Goal: Task Accomplishment & Management: Complete application form

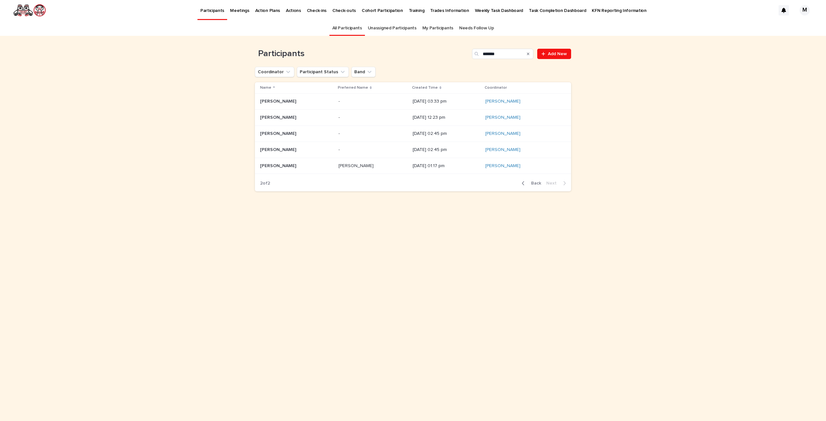
click at [345, 30] on link "All Participants" at bounding box center [347, 28] width 30 height 15
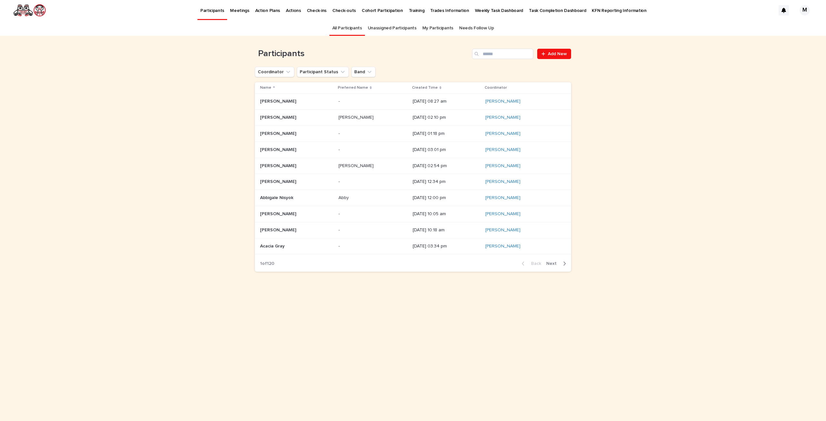
click at [439, 88] on icon at bounding box center [440, 87] width 2 height 3
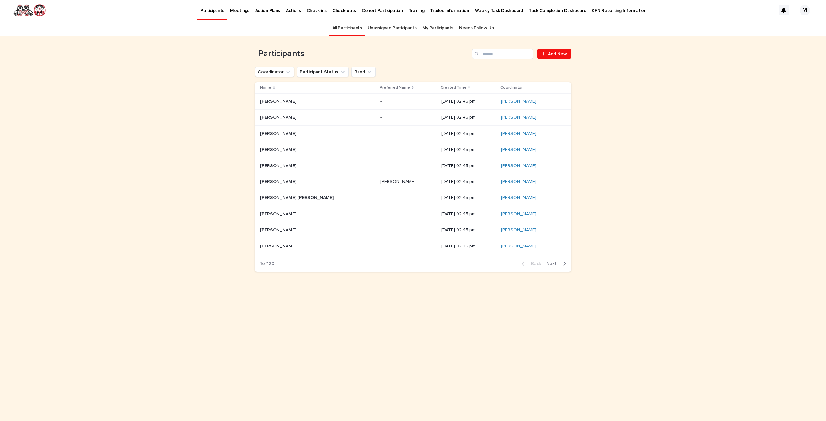
click at [441, 87] on p "Created Time" at bounding box center [454, 87] width 26 height 7
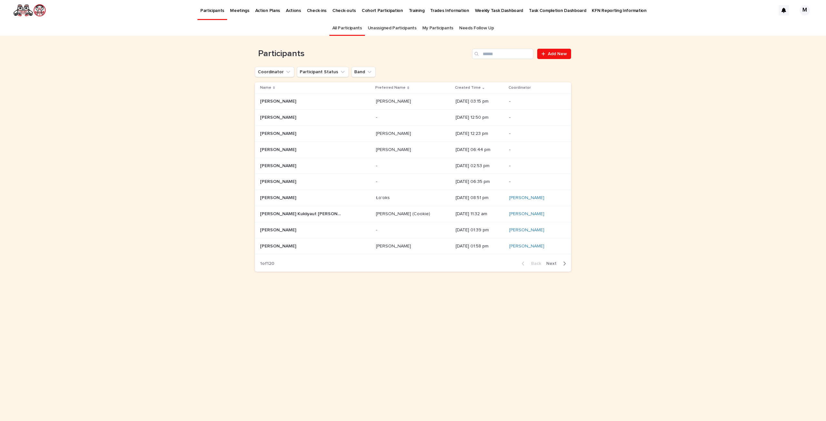
click at [456, 130] on div "[DATE] 12:23 pm" at bounding box center [480, 133] width 48 height 7
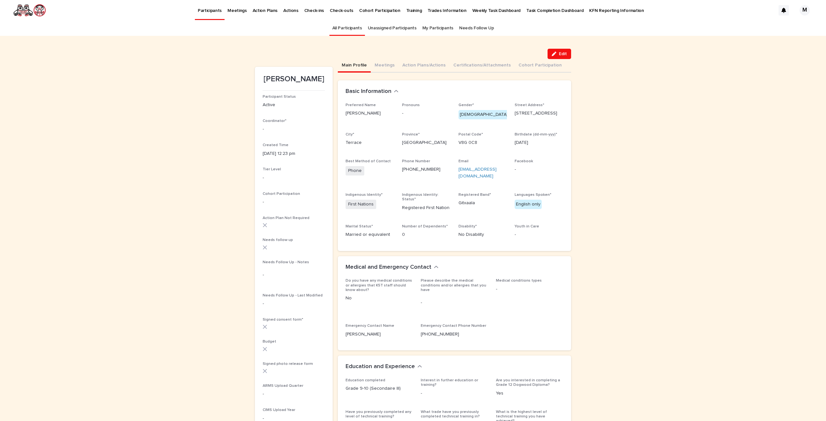
click at [339, 26] on link "All Participants" at bounding box center [347, 28] width 30 height 15
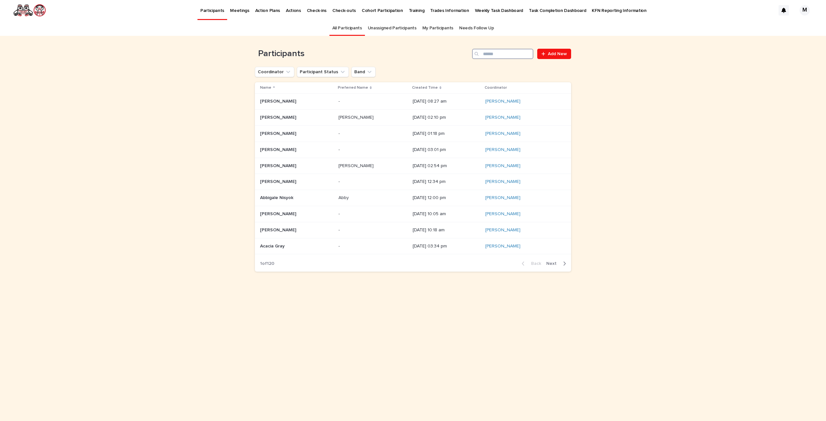
click at [499, 55] on input "Search" at bounding box center [502, 54] width 61 height 10
click at [488, 54] on input "Search" at bounding box center [502, 54] width 61 height 10
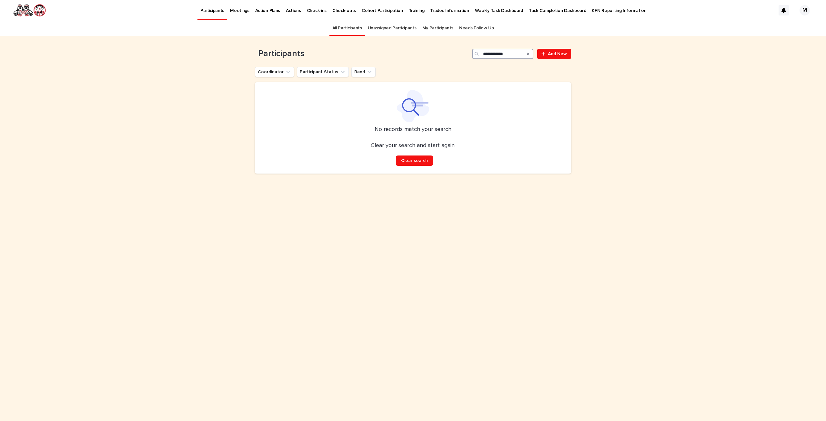
click at [494, 55] on input "**********" at bounding box center [502, 54] width 61 height 10
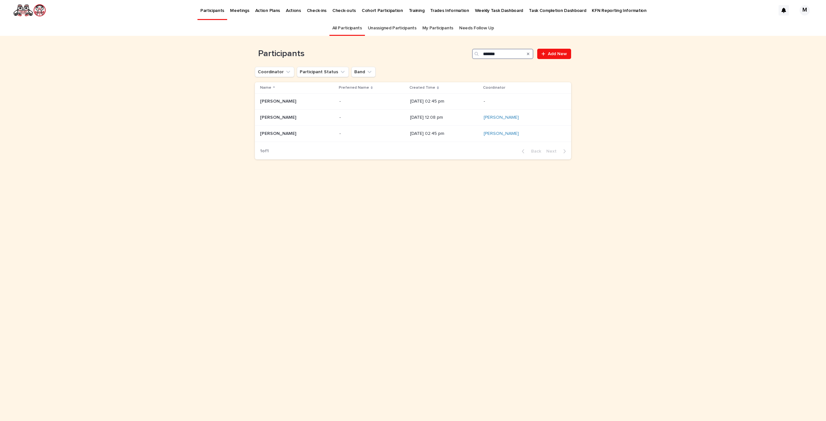
type input "******"
click at [361, 28] on link "All Participants" at bounding box center [347, 28] width 30 height 15
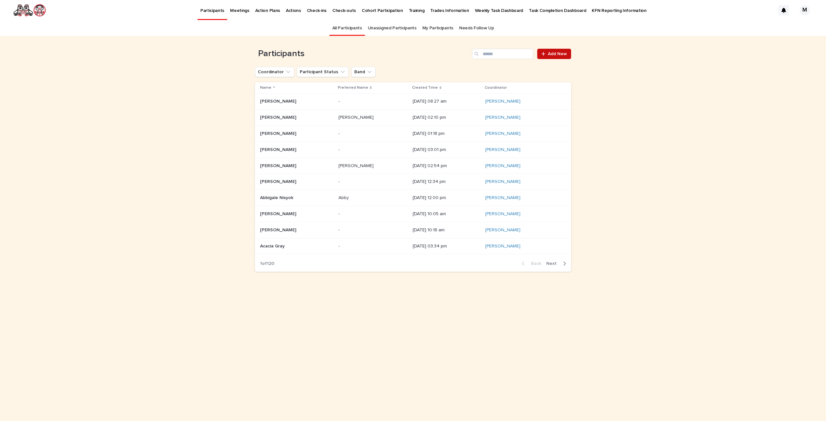
click at [553, 53] on span "Add New" at bounding box center [557, 54] width 19 height 5
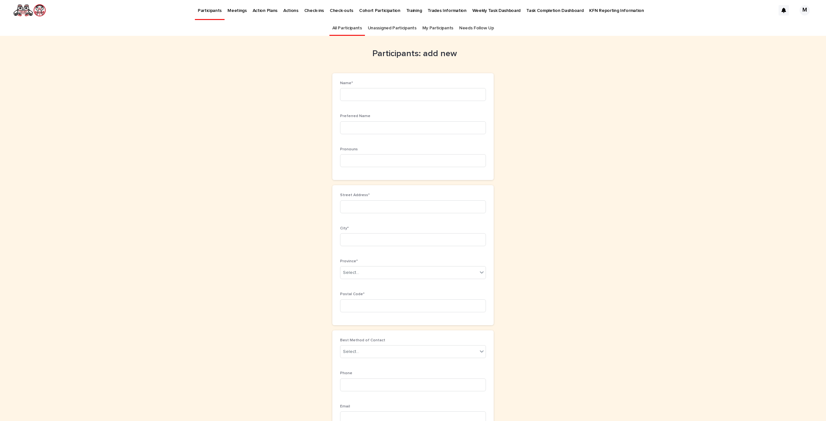
scroll to position [21, 0]
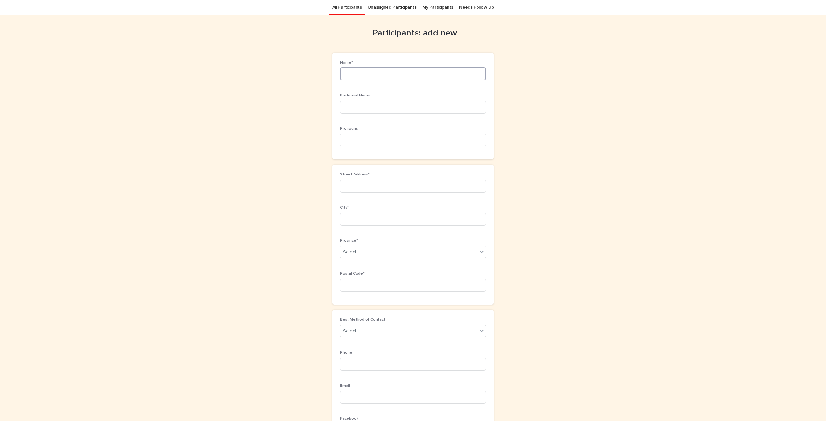
click at [443, 71] on input at bounding box center [413, 73] width 146 height 13
type input "**********"
drag, startPoint x: 374, startPoint y: 106, endPoint x: 370, endPoint y: 104, distance: 4.8
click at [374, 106] on input at bounding box center [413, 107] width 146 height 13
type input "*****"
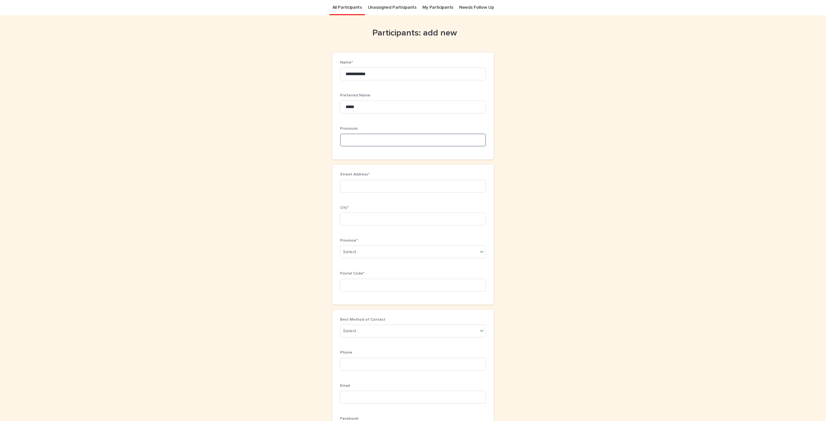
click at [377, 134] on input at bounding box center [413, 140] width 146 height 13
type input "*"
type input "*******"
click at [372, 186] on input at bounding box center [413, 186] width 146 height 13
type input "**********"
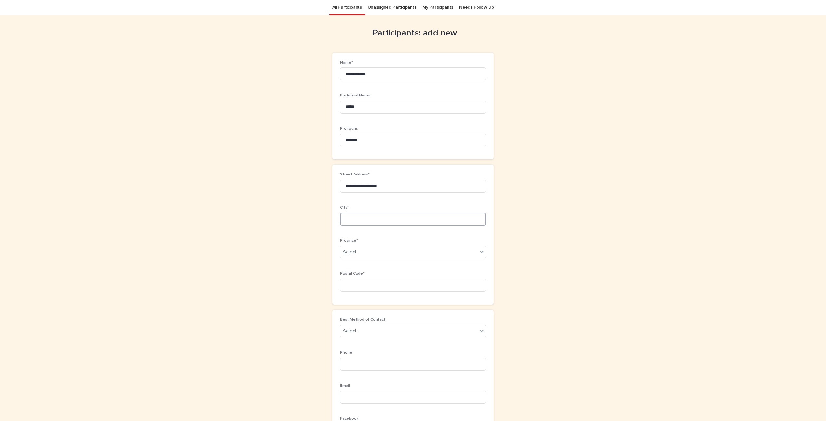
click at [354, 216] on input at bounding box center [413, 219] width 146 height 13
type input "*******"
click at [349, 254] on div "Select..." at bounding box center [351, 252] width 16 height 7
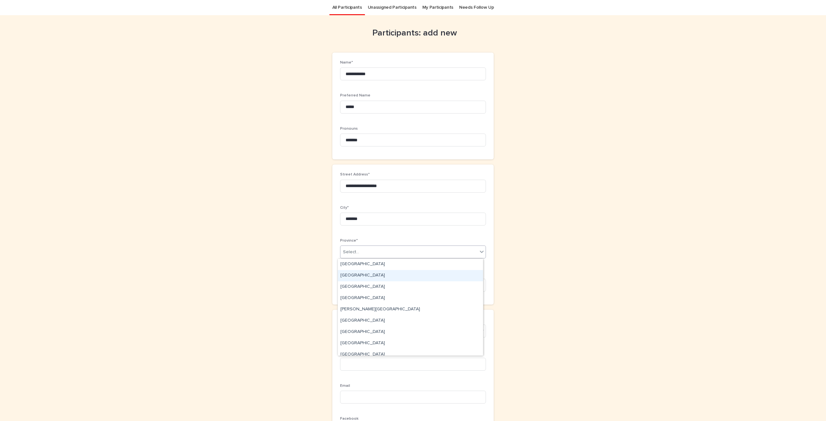
click at [357, 275] on div "[GEOGRAPHIC_DATA]" at bounding box center [410, 275] width 145 height 11
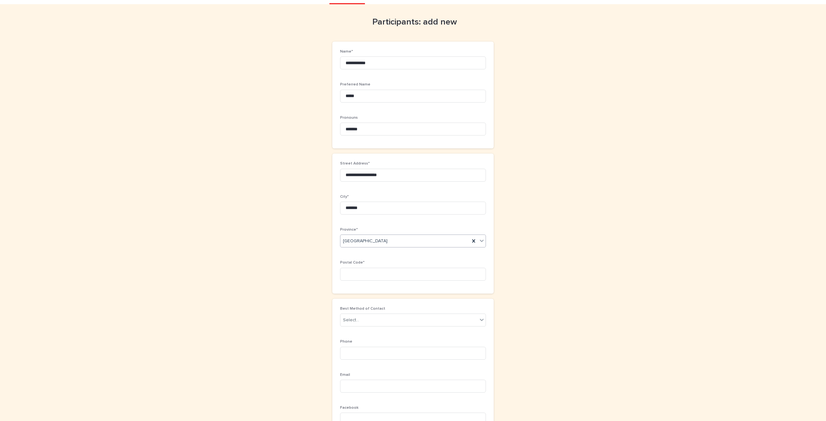
scroll to position [85, 0]
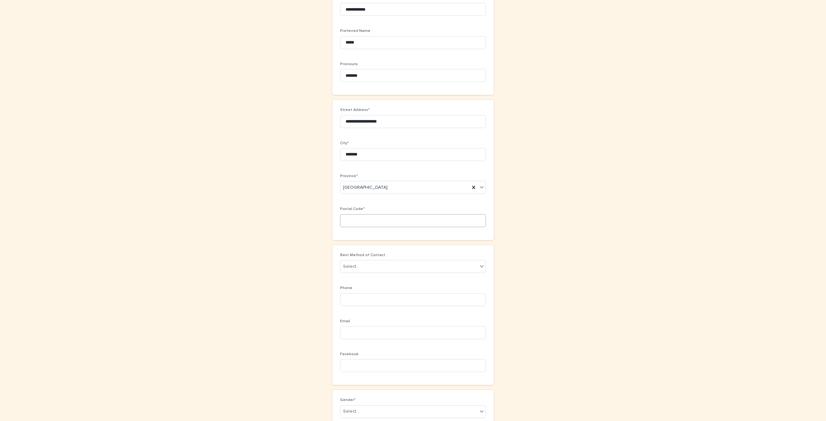
click at [374, 228] on div "Postal Code*" at bounding box center [413, 219] width 146 height 25
click at [374, 224] on input at bounding box center [413, 220] width 146 height 13
type input "*******"
click at [384, 263] on div "Select..." at bounding box center [408, 266] width 137 height 11
click at [345, 276] on div "Phone" at bounding box center [410, 278] width 145 height 11
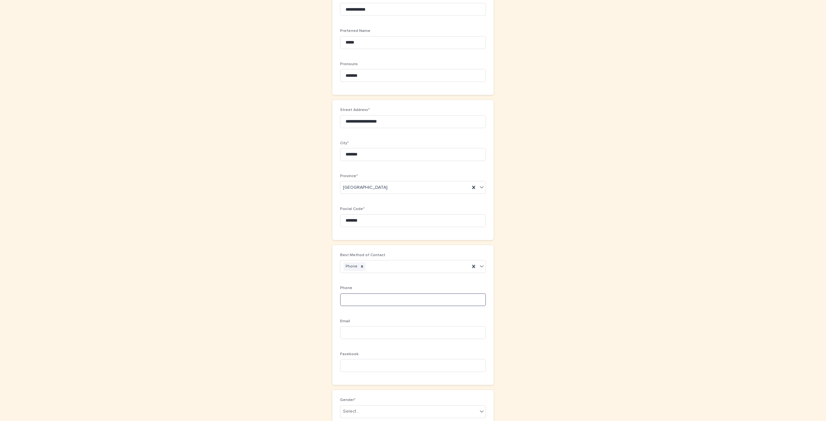
click at [358, 297] on input at bounding box center [413, 299] width 146 height 13
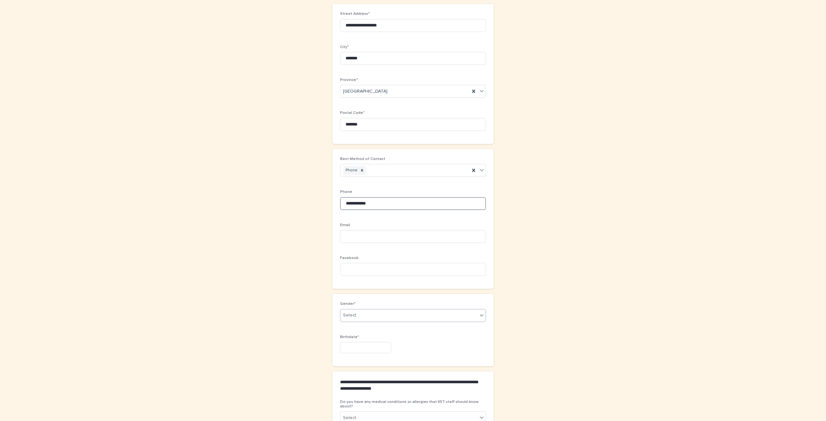
scroll to position [182, 0]
type input "**********"
click at [378, 272] on input at bounding box center [413, 268] width 146 height 13
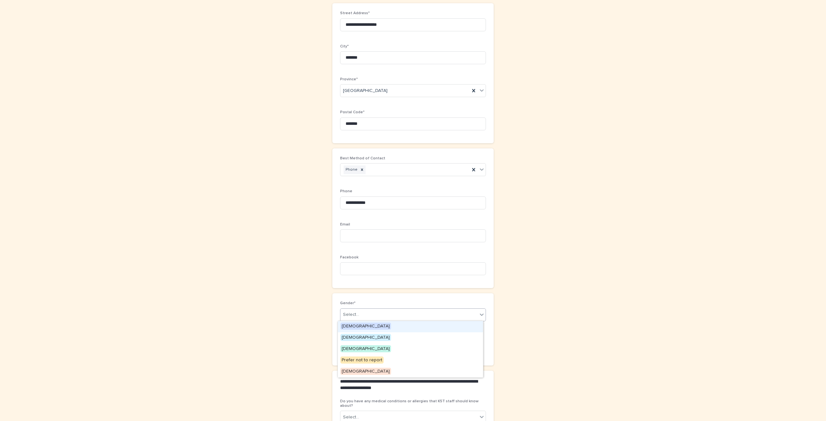
click at [372, 316] on div "Select..." at bounding box center [408, 314] width 137 height 11
click at [370, 325] on div "[DEMOGRAPHIC_DATA]" at bounding box center [410, 326] width 145 height 11
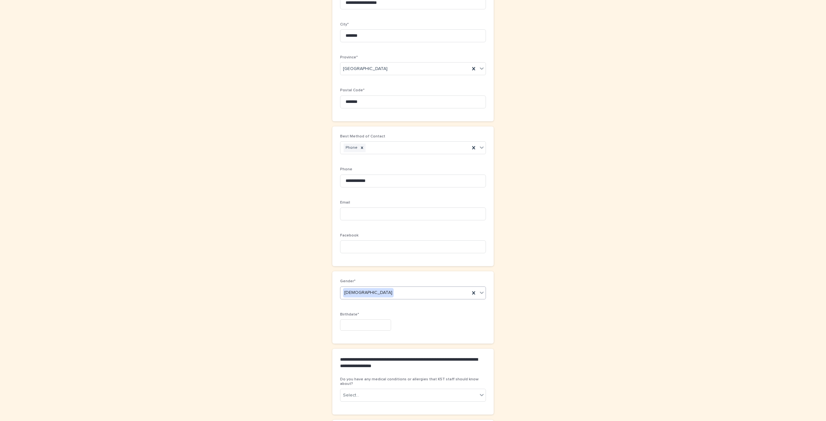
scroll to position [214, 0]
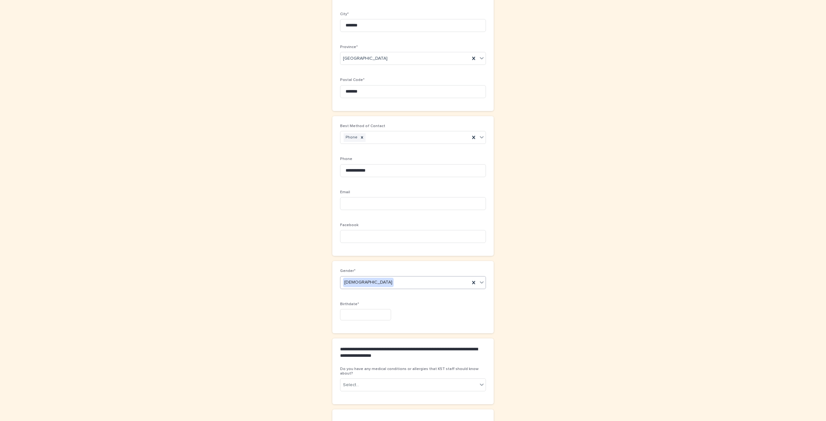
click at [349, 318] on input "text" at bounding box center [365, 314] width 51 height 11
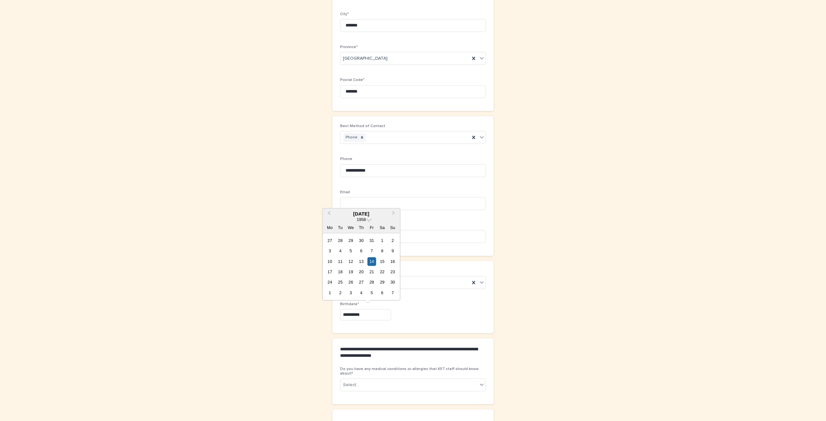
type input "**********"
click at [487, 291] on div "**********" at bounding box center [412, 297] width 161 height 72
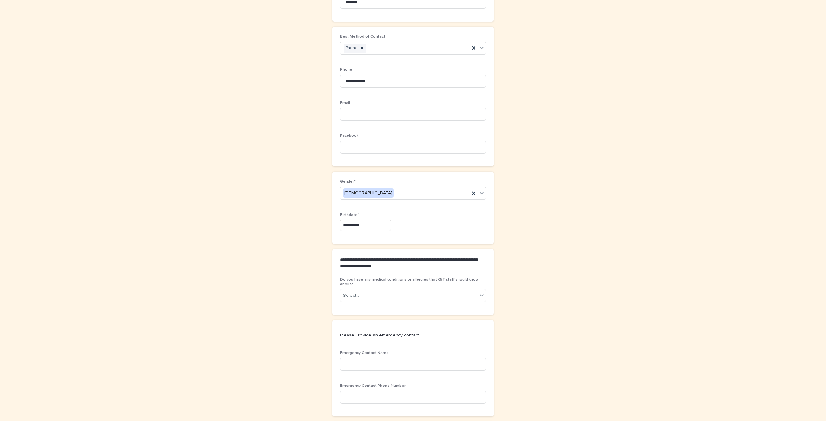
scroll to position [311, 0]
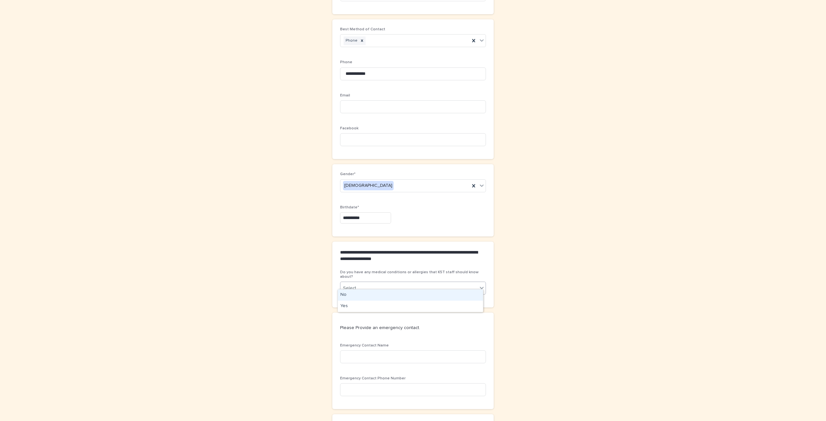
click at [478, 283] on div at bounding box center [482, 288] width 8 height 12
click at [454, 296] on div "No" at bounding box center [410, 294] width 145 height 11
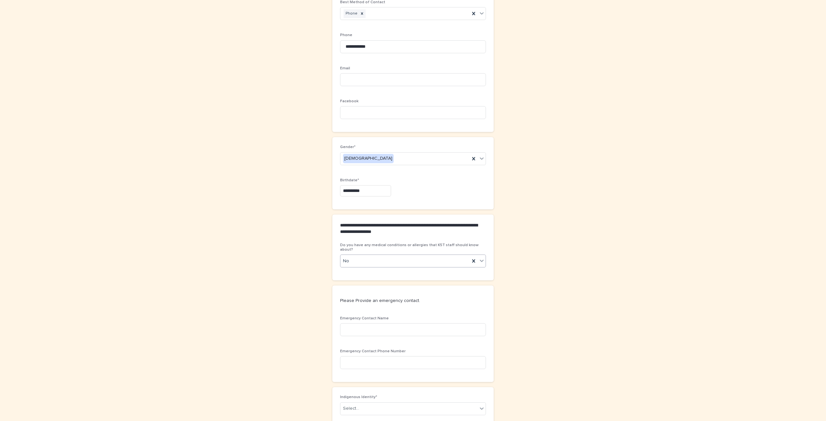
scroll to position [376, 0]
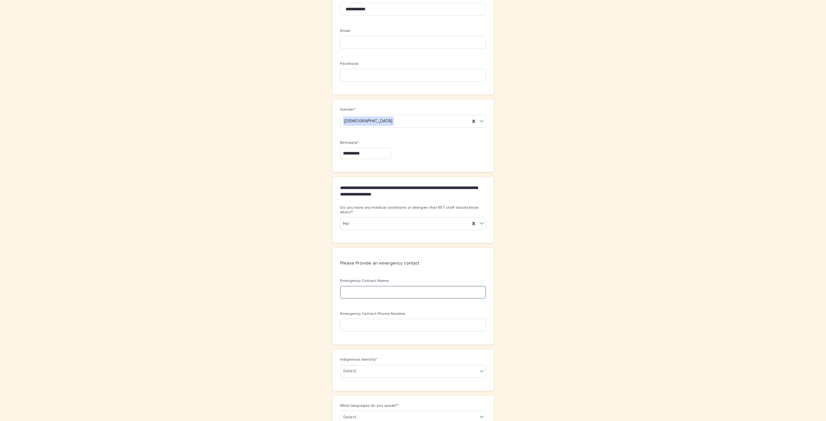
click at [404, 286] on input at bounding box center [413, 292] width 146 height 13
type input "**********"
drag, startPoint x: 381, startPoint y: 313, endPoint x: 377, endPoint y: 313, distance: 3.9
click at [379, 313] on div "Emergency Contact Phone Number" at bounding box center [413, 324] width 146 height 25
click at [375, 319] on input at bounding box center [413, 325] width 146 height 13
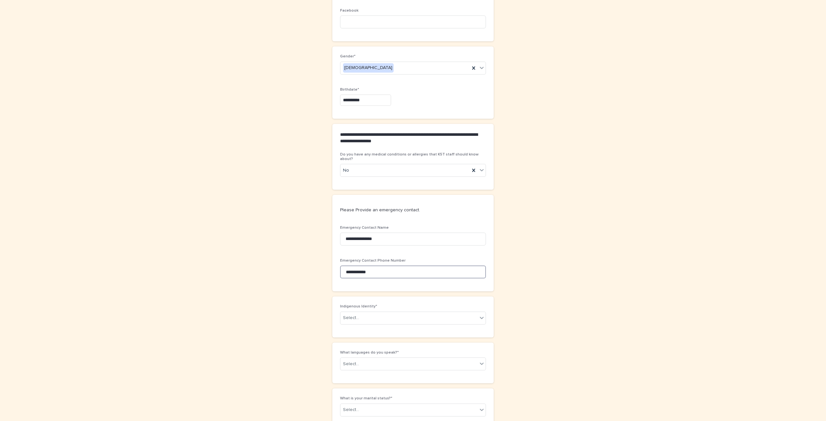
scroll to position [472, 0]
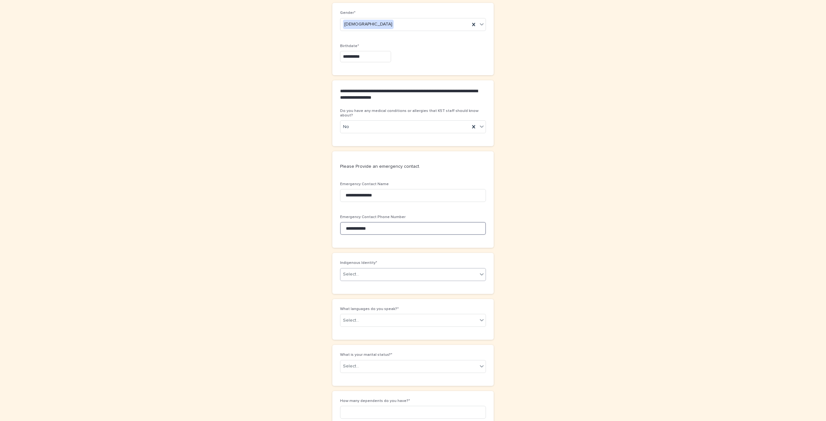
type input "**********"
click at [387, 269] on div "Select..." at bounding box center [408, 274] width 137 height 11
click at [384, 283] on div "First Nations" at bounding box center [410, 280] width 145 height 11
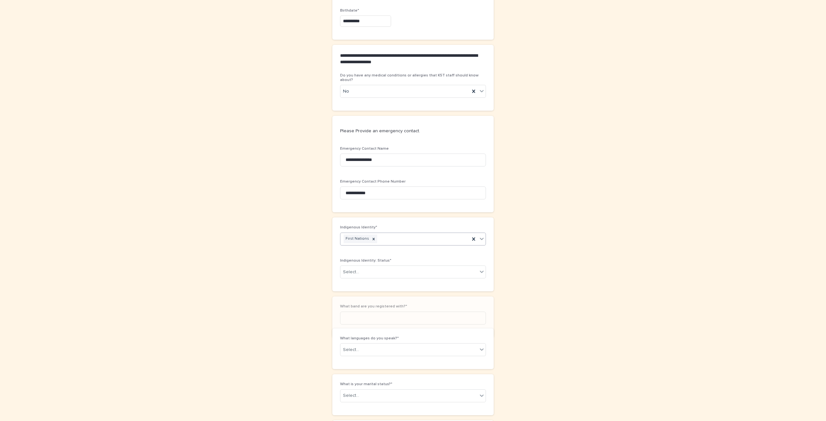
scroll to position [512, 0]
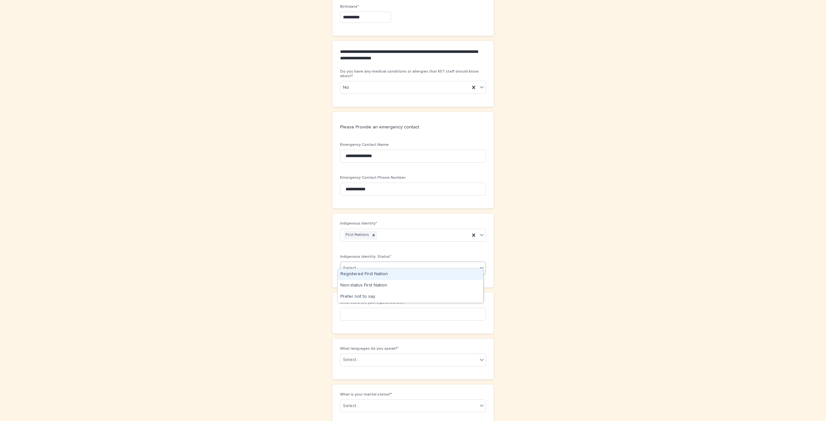
click at [376, 266] on div "Select..." at bounding box center [408, 268] width 137 height 11
click at [378, 275] on div "Registered First Nation" at bounding box center [410, 274] width 145 height 11
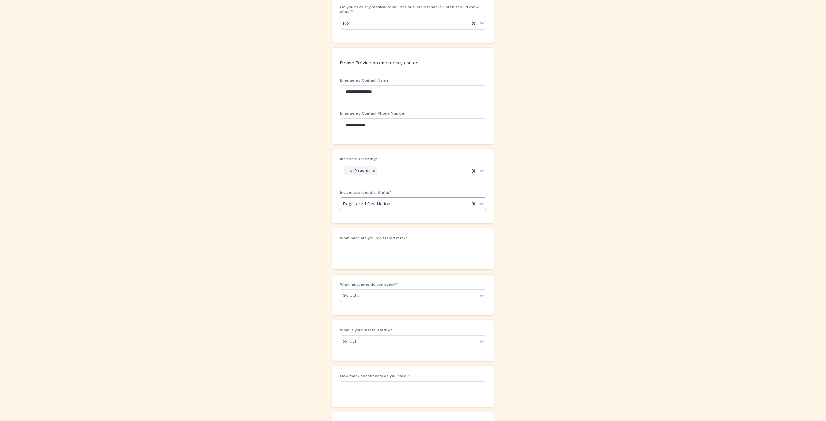
scroll to position [576, 0]
click at [382, 245] on input at bounding box center [413, 249] width 146 height 13
type input "********"
click at [374, 290] on div "Select..." at bounding box center [408, 295] width 137 height 11
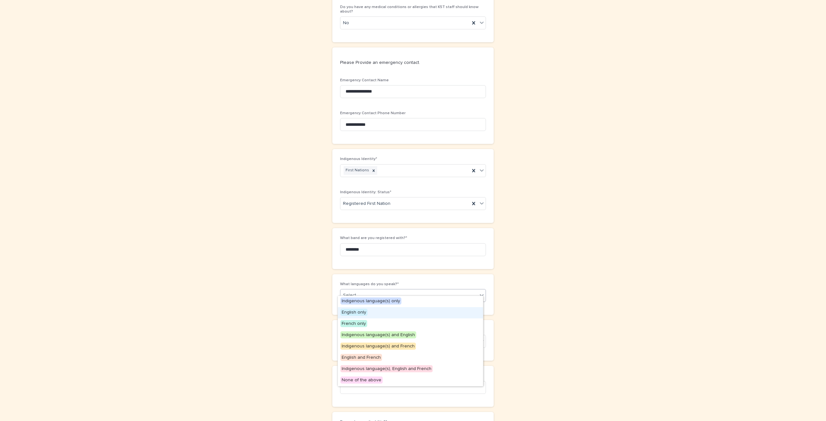
click at [362, 310] on span "English only" at bounding box center [353, 312] width 27 height 7
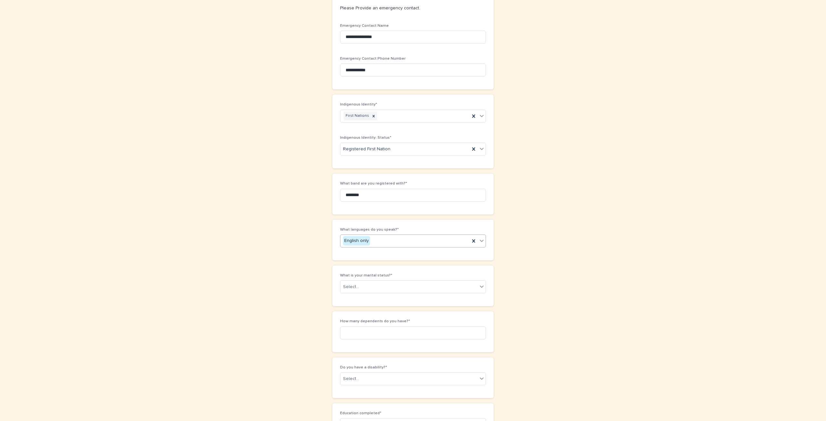
scroll to position [673, 0]
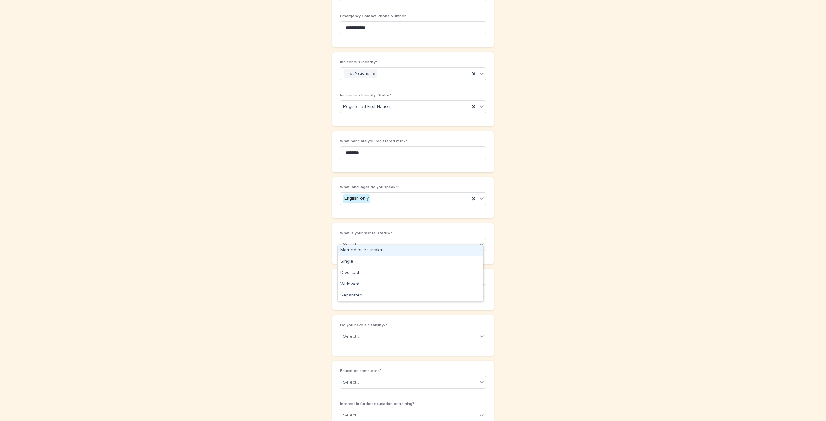
click at [376, 240] on div "Select..." at bounding box center [408, 244] width 137 height 11
click at [370, 250] on div "Married or equivalent" at bounding box center [410, 250] width 145 height 11
click at [369, 284] on input at bounding box center [413, 290] width 146 height 13
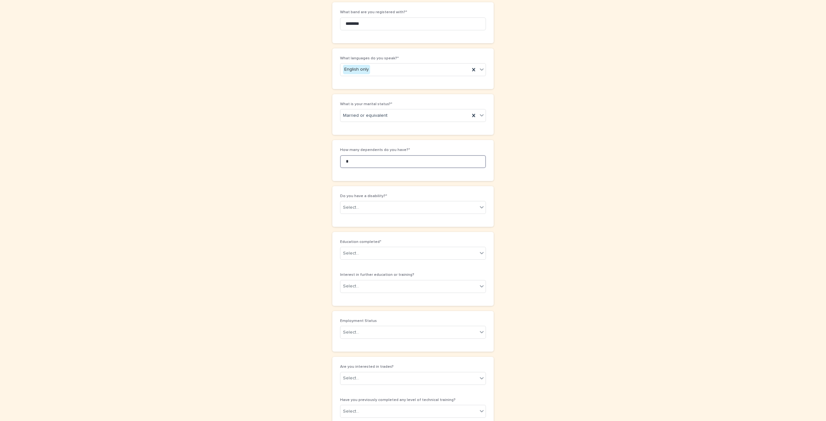
scroll to position [931, 0]
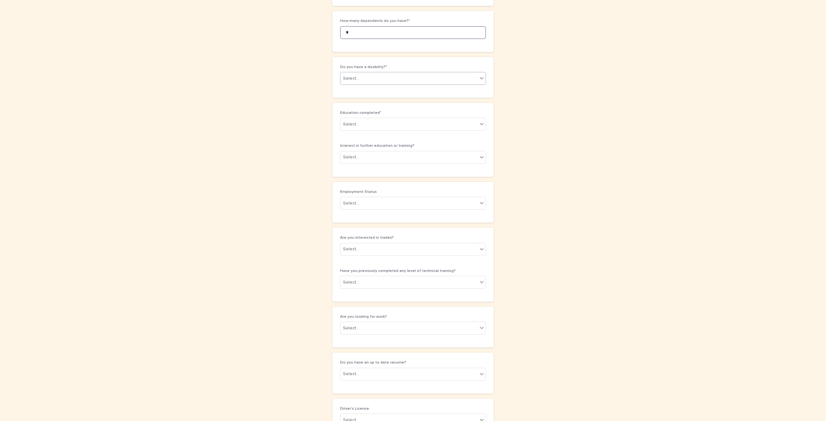
type input "*"
click at [360, 76] on div "Select..." at bounding box center [408, 78] width 137 height 11
click at [363, 155] on div "Visual" at bounding box center [410, 153] width 145 height 11
click at [399, 119] on div "Select..." at bounding box center [408, 124] width 137 height 11
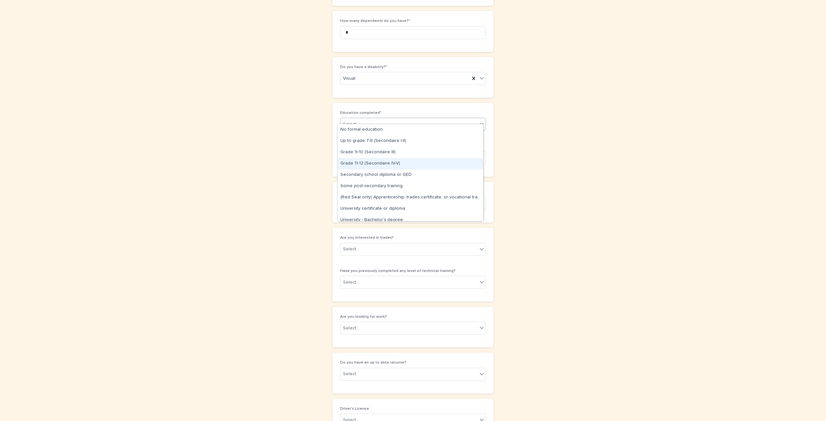
click at [383, 164] on div "Grade 11-12 (Secondaire IV-V)" at bounding box center [410, 163] width 145 height 11
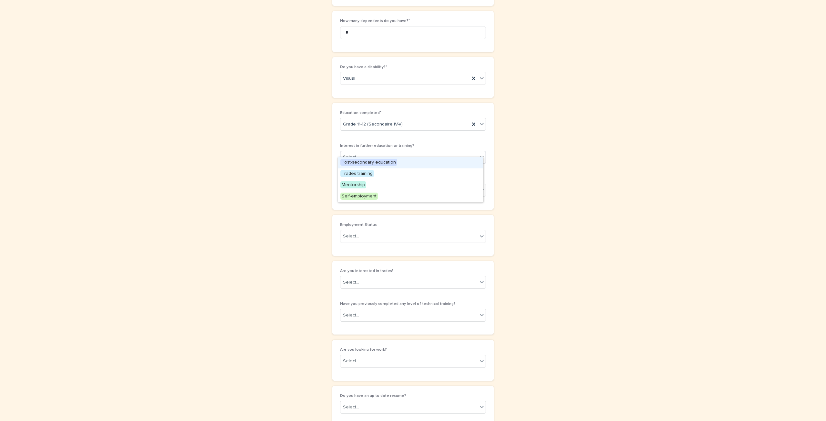
click at [384, 152] on div "Select..." at bounding box center [408, 157] width 137 height 11
click at [383, 171] on div "Trades training" at bounding box center [410, 173] width 145 height 11
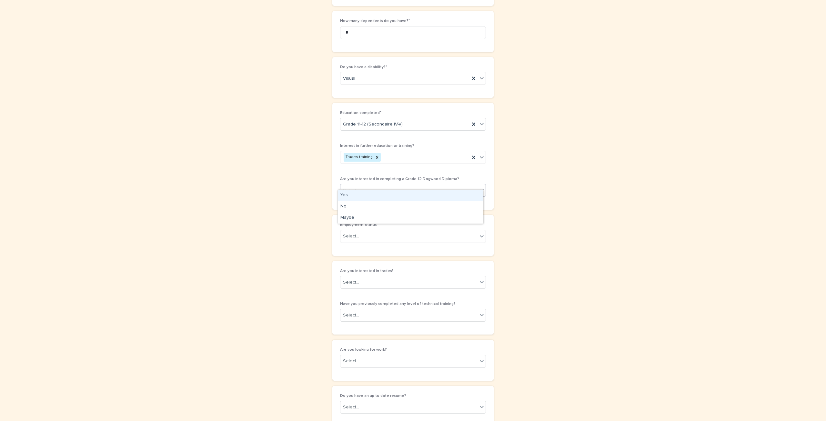
click at [380, 185] on div "Select..." at bounding box center [408, 190] width 137 height 11
click at [379, 196] on div "Yes" at bounding box center [410, 195] width 145 height 11
click at [481, 187] on icon at bounding box center [481, 190] width 6 height 6
click at [436, 208] on div "No" at bounding box center [410, 206] width 145 height 11
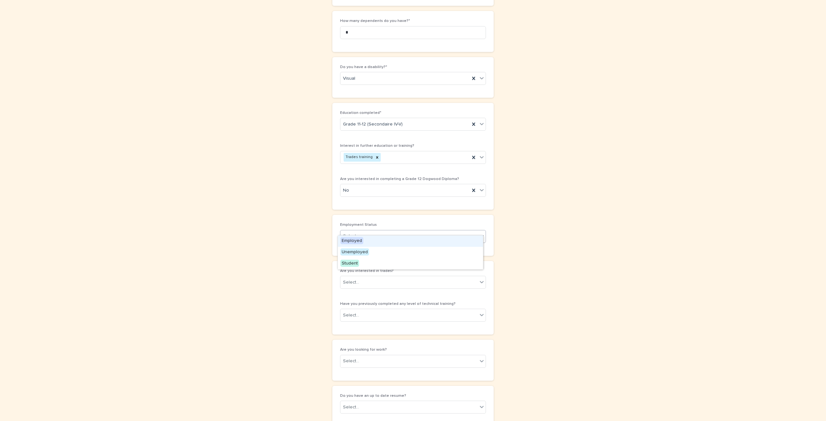
click at [415, 231] on div "Select..." at bounding box center [408, 236] width 137 height 11
click at [407, 252] on div "Unemployed" at bounding box center [410, 252] width 145 height 11
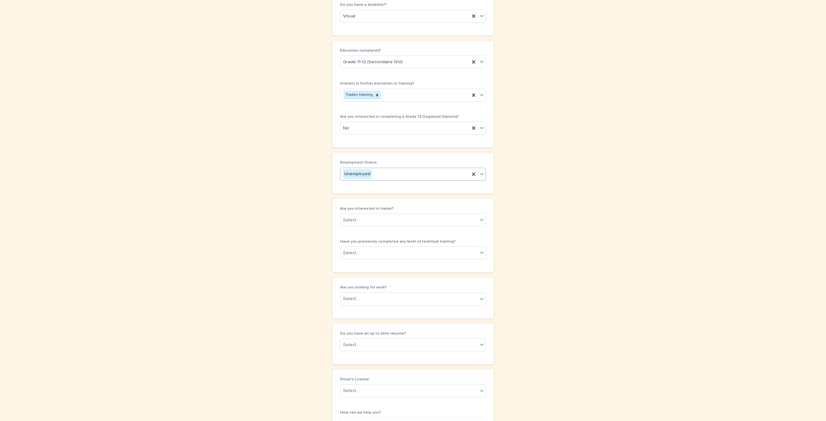
scroll to position [996, 0]
click at [419, 213] on div "Select..." at bounding box center [408, 218] width 137 height 11
click at [412, 220] on div "Yes" at bounding box center [410, 222] width 145 height 11
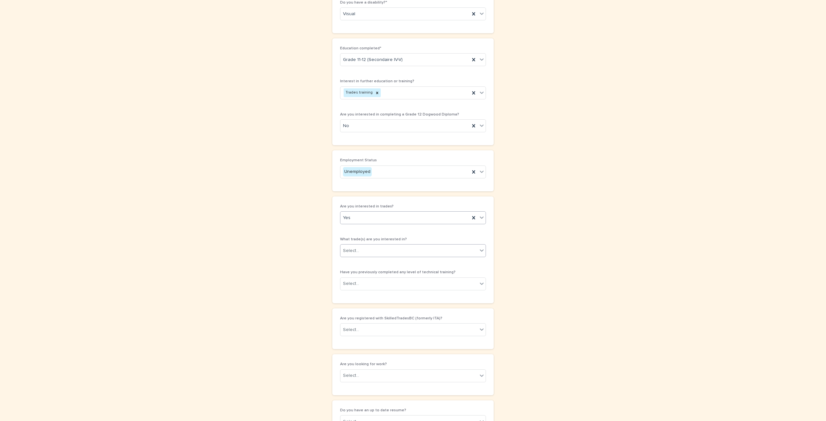
click at [401, 246] on div "Select..." at bounding box center [408, 251] width 137 height 11
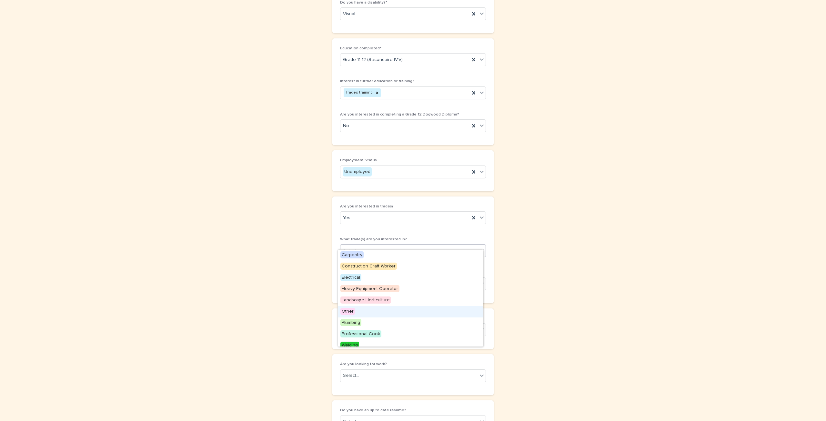
click at [391, 312] on div "Other" at bounding box center [410, 311] width 145 height 11
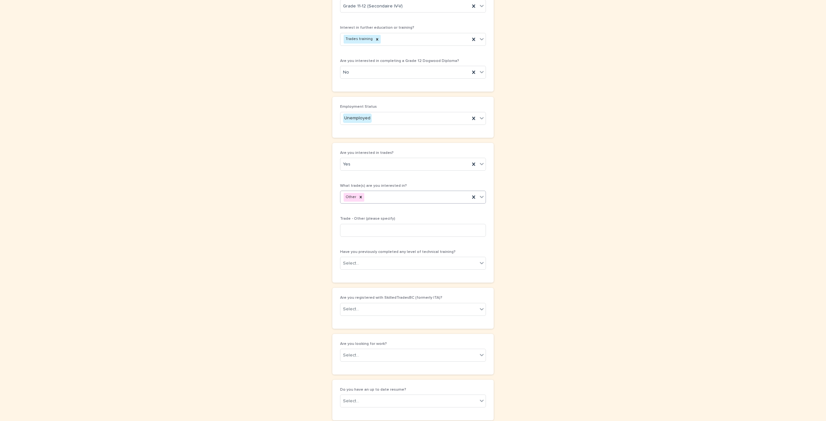
scroll to position [1092, 0]
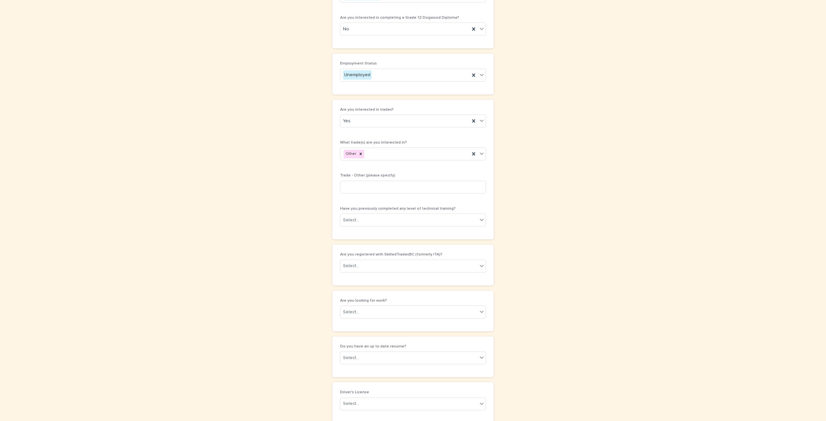
click at [378, 186] on div "Trade - Other (please specify)" at bounding box center [413, 185] width 146 height 25
click at [377, 181] on input at bounding box center [413, 187] width 146 height 13
type input "*"
click at [359, 152] on icon at bounding box center [360, 154] width 5 height 5
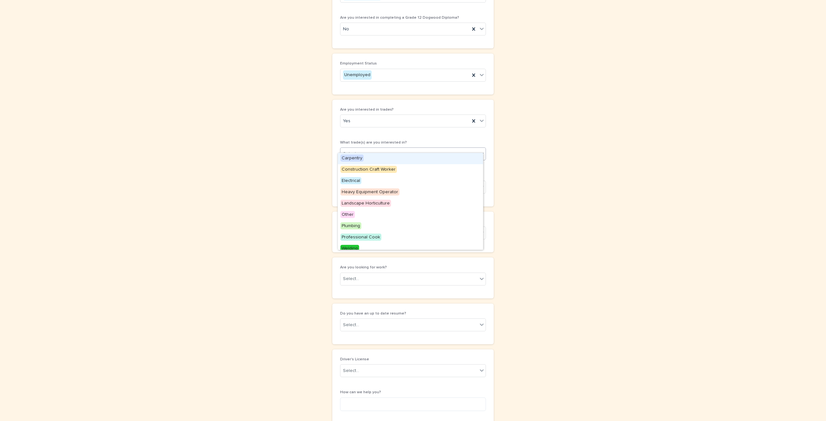
click at [480, 153] on icon at bounding box center [482, 154] width 4 height 2
click at [425, 160] on div "Carpentry" at bounding box center [410, 158] width 145 height 11
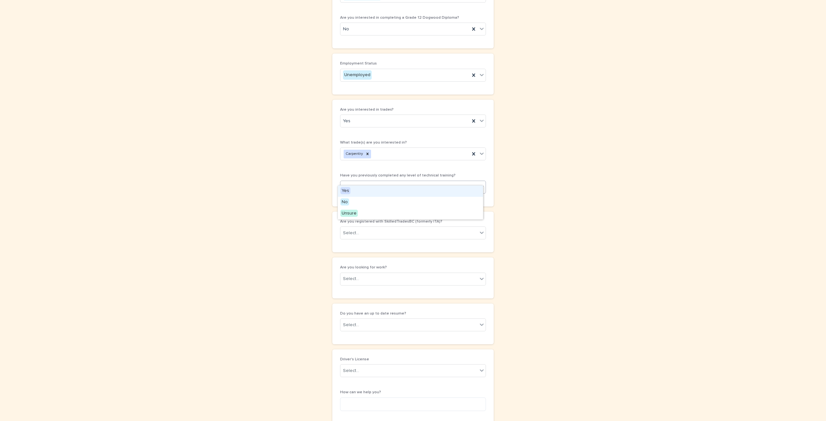
click at [401, 182] on div "Select..." at bounding box center [408, 187] width 137 height 11
drag, startPoint x: 380, startPoint y: 196, endPoint x: 376, endPoint y: 200, distance: 6.2
click at [376, 200] on div "No" at bounding box center [410, 202] width 145 height 11
click at [376, 228] on div "Select..." at bounding box center [408, 233] width 137 height 11
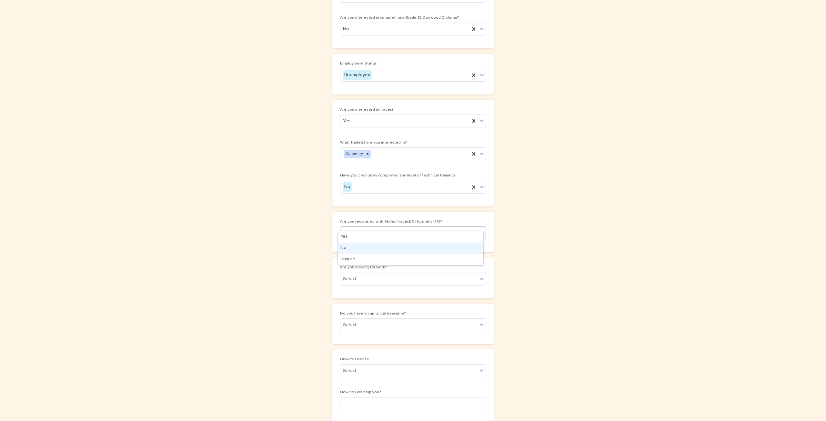
click at [362, 250] on div "No" at bounding box center [410, 248] width 145 height 11
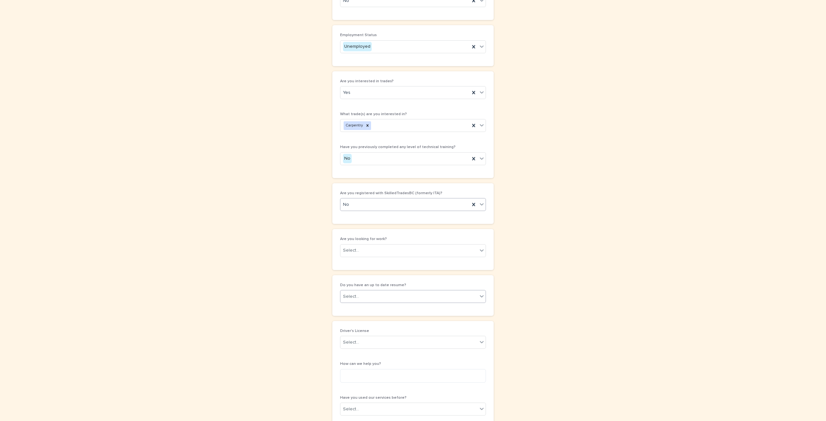
scroll to position [1157, 0]
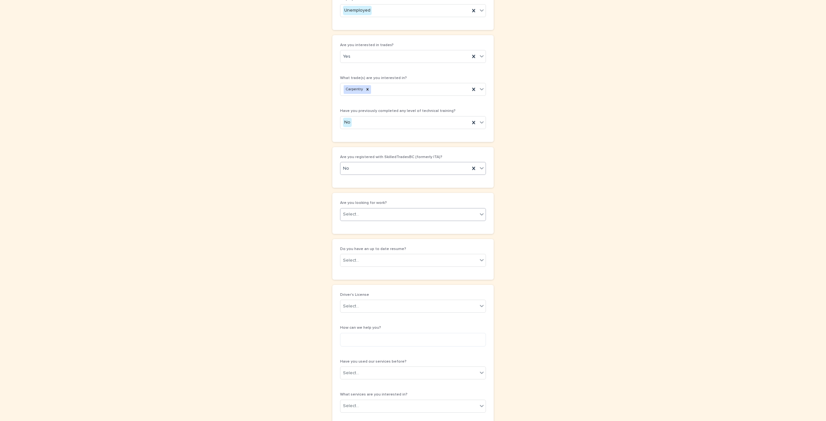
click at [362, 209] on div "Select..." at bounding box center [408, 214] width 137 height 11
click at [360, 220] on div "Yes" at bounding box center [410, 218] width 145 height 11
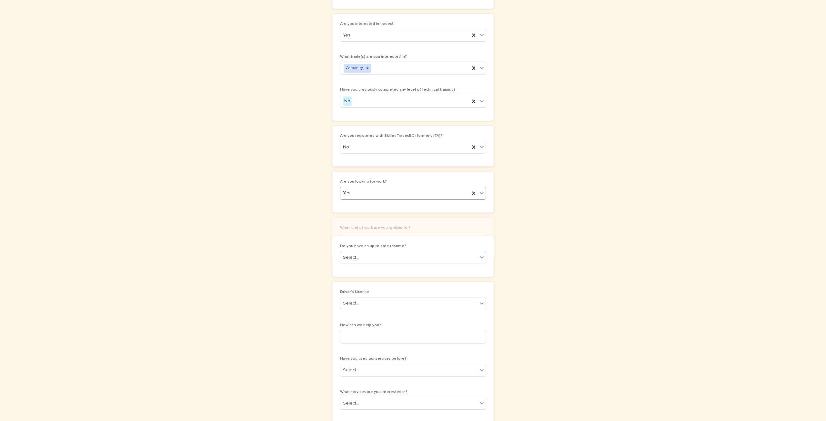
scroll to position [1212, 0]
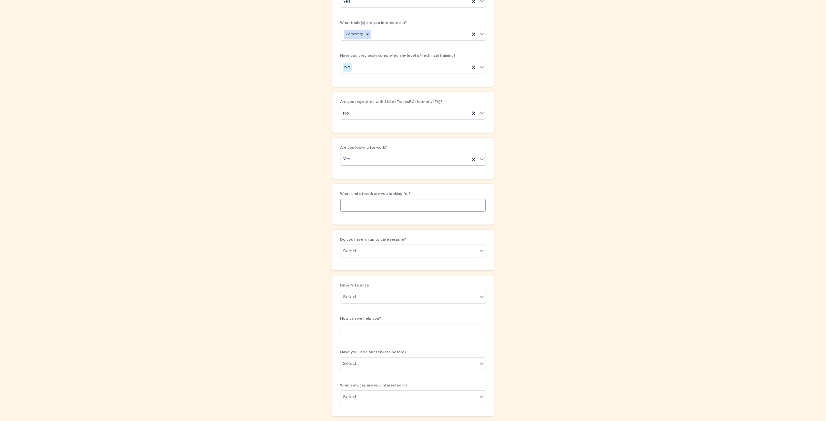
click at [377, 201] on input at bounding box center [413, 205] width 146 height 13
type input "***"
click at [417, 246] on div "Select..." at bounding box center [408, 251] width 137 height 11
click at [400, 256] on div "Yes" at bounding box center [410, 254] width 145 height 11
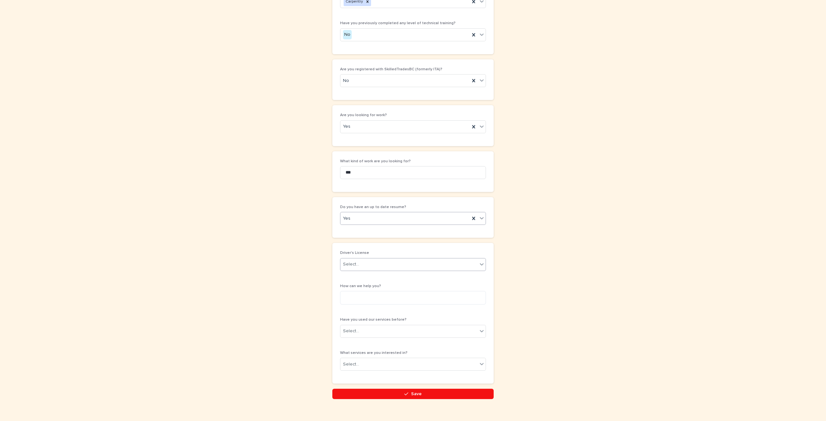
scroll to position [1245, 0]
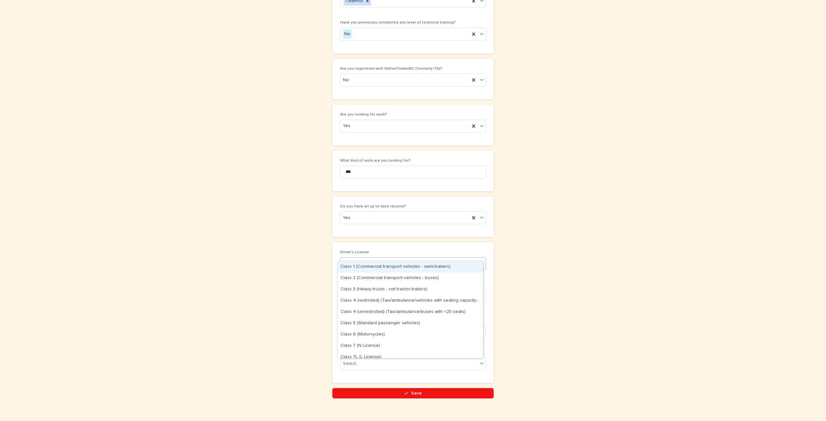
click at [376, 258] on div "Select..." at bounding box center [408, 263] width 137 height 11
click at [369, 324] on div "Class 5 (Standard passenger vehicles)" at bounding box center [410, 323] width 145 height 11
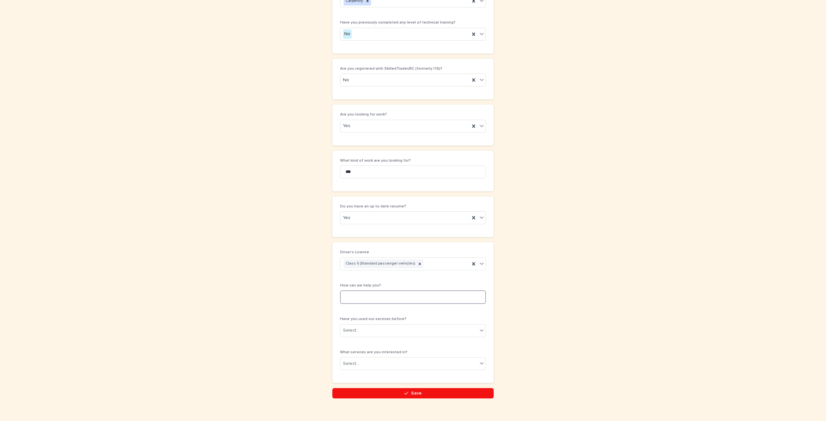
click at [366, 290] on textarea at bounding box center [413, 297] width 146 height 14
type textarea "**********"
click at [359, 325] on div "Select..." at bounding box center [408, 330] width 137 height 11
click at [359, 340] on div "No" at bounding box center [410, 344] width 145 height 11
click at [382, 358] on div "Select..." at bounding box center [408, 363] width 137 height 11
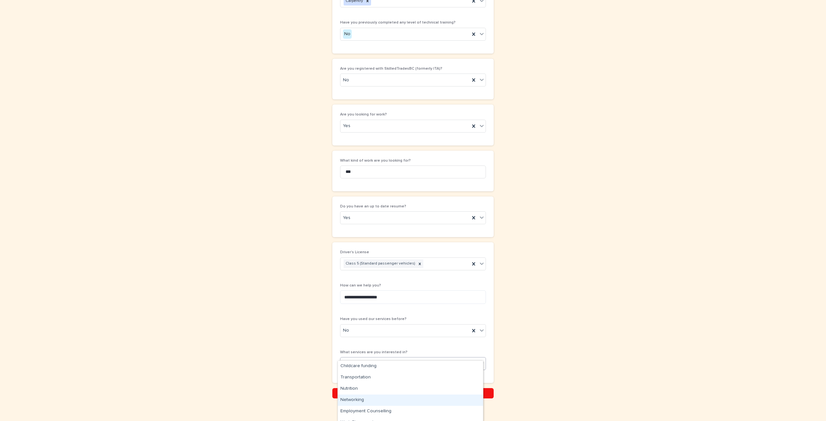
click at [382, 400] on div "Networking" at bounding box center [410, 400] width 145 height 11
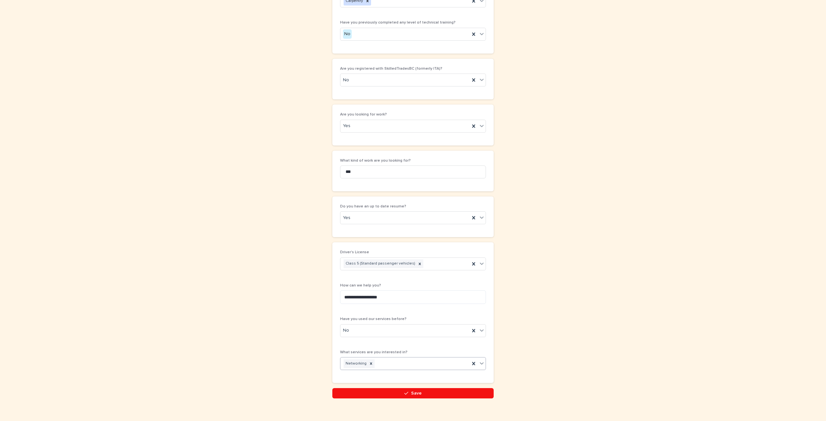
click at [480, 360] on icon at bounding box center [481, 363] width 6 height 6
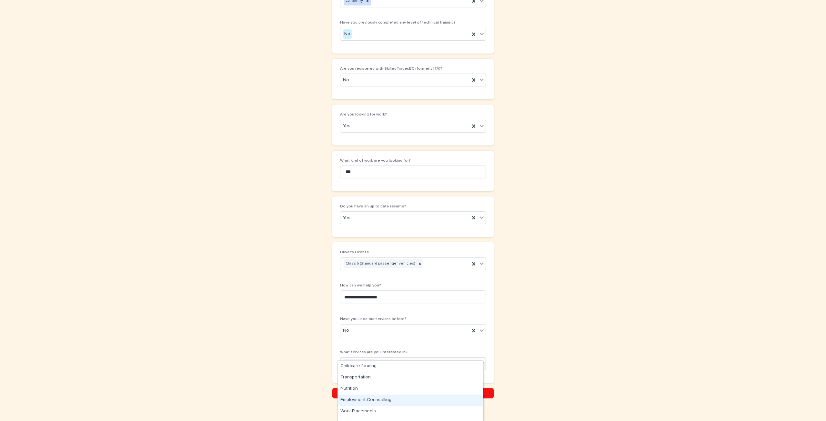
click at [386, 404] on div "Employment Counselling" at bounding box center [410, 400] width 145 height 11
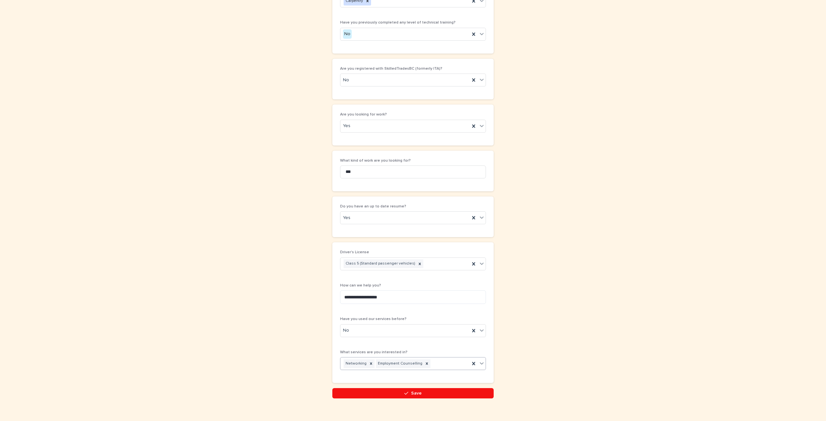
click at [480, 360] on icon at bounding box center [481, 363] width 6 height 6
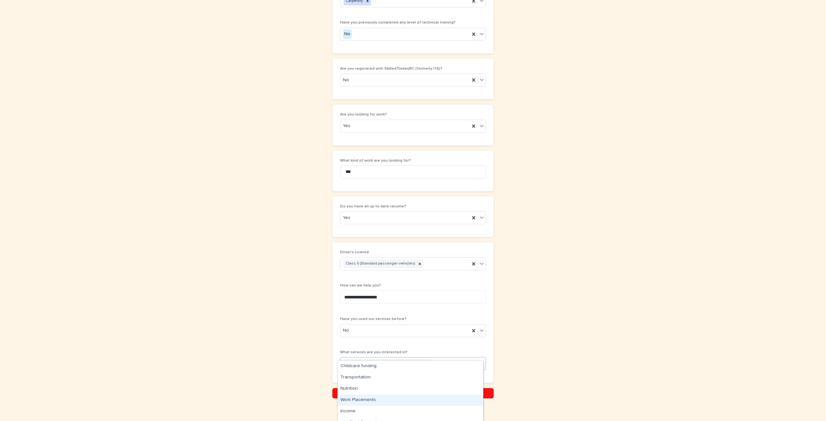
click at [389, 401] on div "Work Placements" at bounding box center [410, 400] width 145 height 11
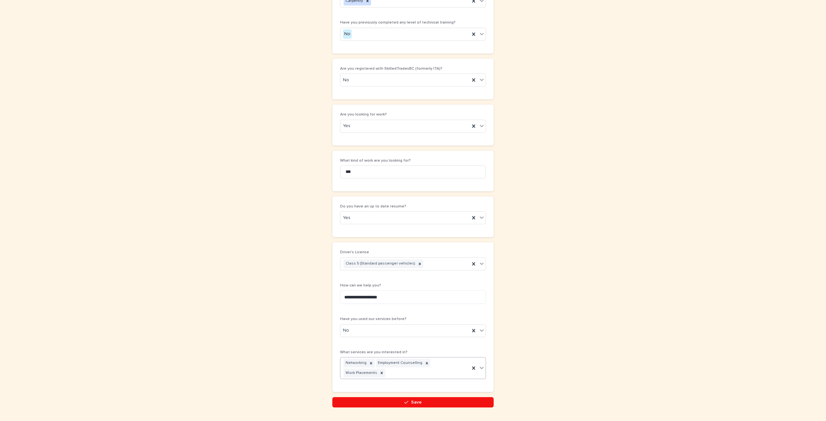
click at [482, 365] on icon at bounding box center [481, 368] width 6 height 6
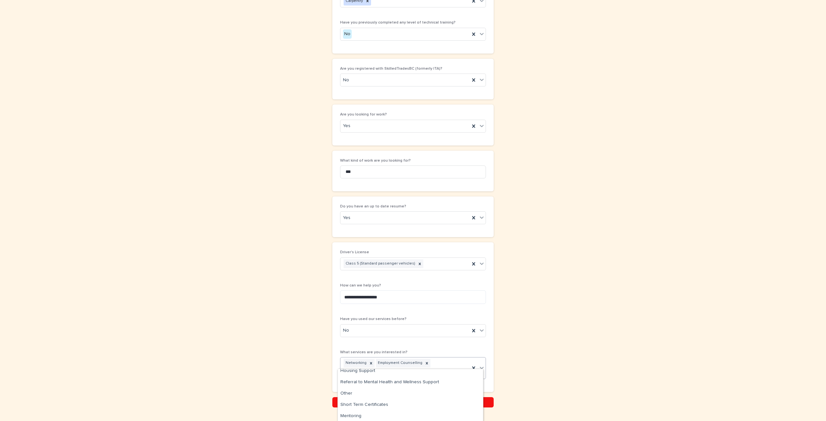
scroll to position [51, 0]
drag, startPoint x: 406, startPoint y: 410, endPoint x: 406, endPoint y: 403, distance: 7.1
click at [406, 403] on div "Other" at bounding box center [410, 402] width 145 height 11
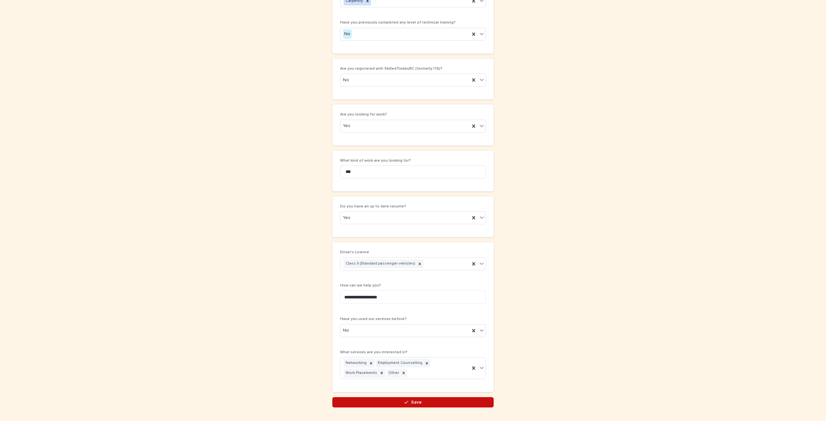
click at [412, 397] on button "Save" at bounding box center [412, 402] width 161 height 10
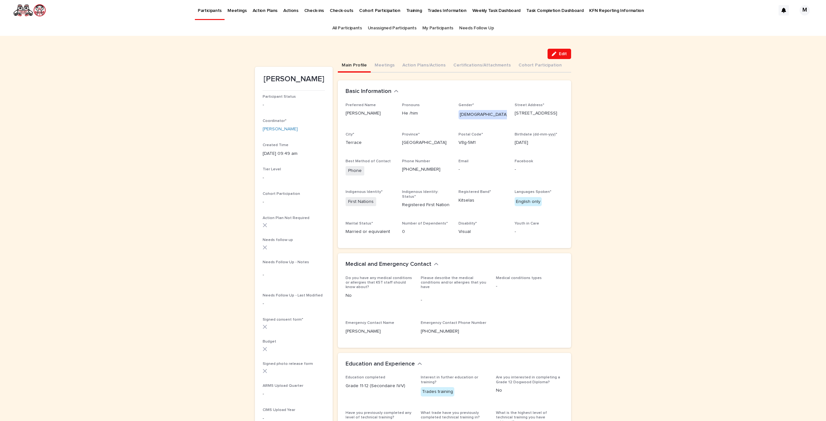
click at [354, 26] on link "All Participants" at bounding box center [347, 28] width 30 height 15
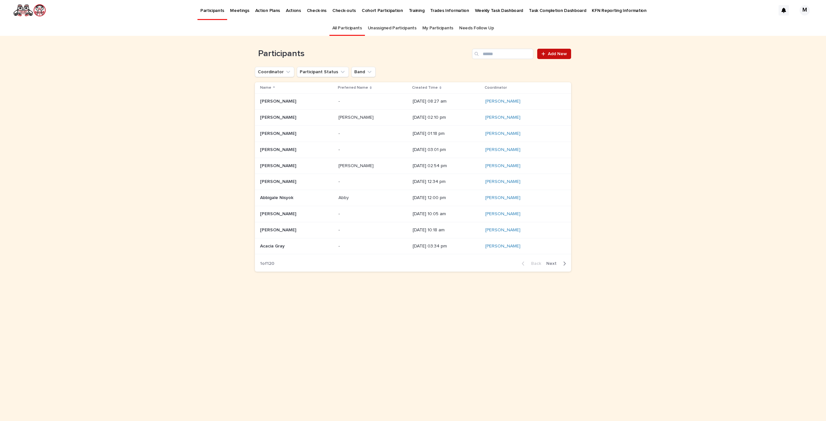
click at [548, 53] on div at bounding box center [544, 54] width 6 height 5
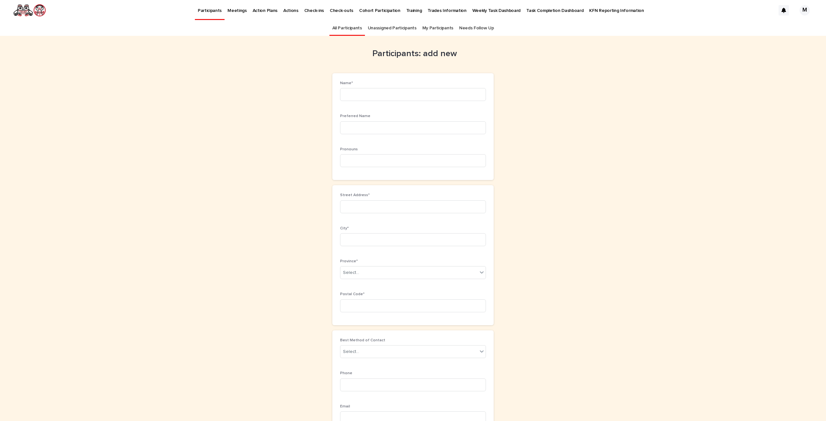
scroll to position [21, 0]
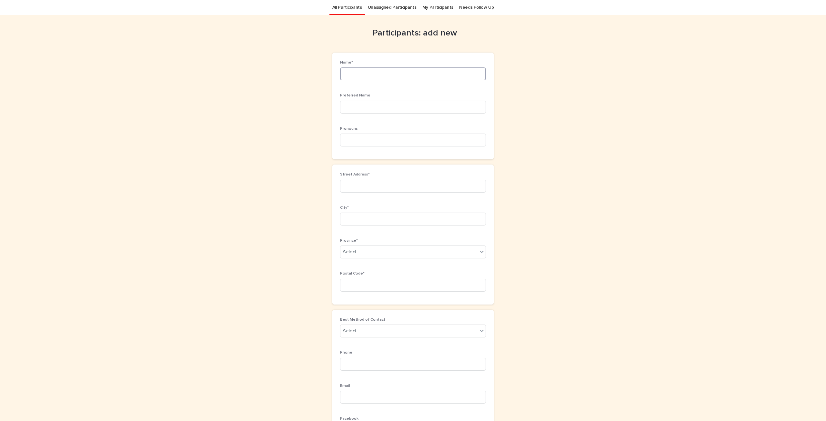
click at [391, 72] on input at bounding box center [413, 73] width 146 height 13
click at [359, 75] on input "**********" at bounding box center [413, 73] width 146 height 13
type input "**********"
click at [364, 106] on input at bounding box center [413, 107] width 146 height 13
type input "*****"
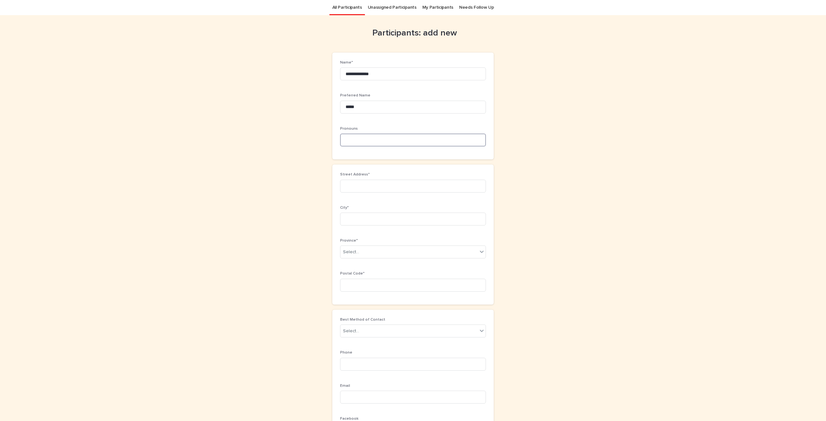
click at [387, 140] on input at bounding box center [413, 140] width 146 height 13
type input "*******"
click at [428, 186] on input at bounding box center [413, 186] width 146 height 13
type input "**********"
click at [389, 220] on input at bounding box center [413, 219] width 146 height 13
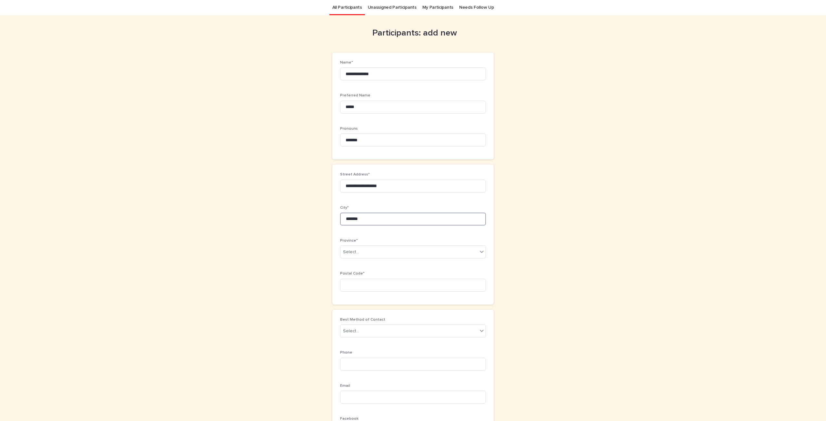
type input "*******"
click at [344, 256] on div "Select..." at bounding box center [408, 252] width 137 height 11
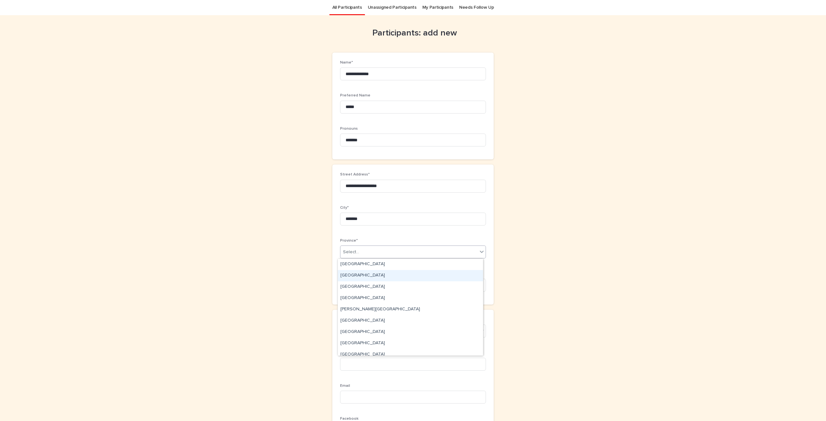
click at [353, 273] on div "[GEOGRAPHIC_DATA]" at bounding box center [410, 275] width 145 height 11
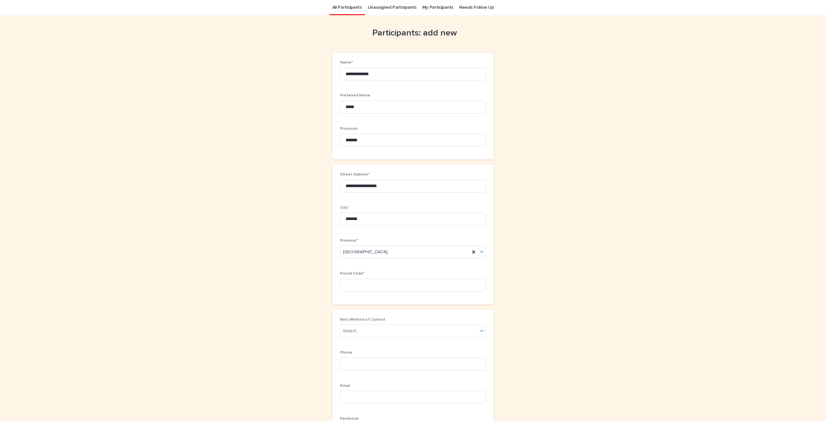
click at [345, 280] on input at bounding box center [413, 285] width 146 height 13
click at [354, 285] on input "*******" at bounding box center [413, 285] width 146 height 13
click at [356, 286] on input "*******" at bounding box center [413, 285] width 146 height 13
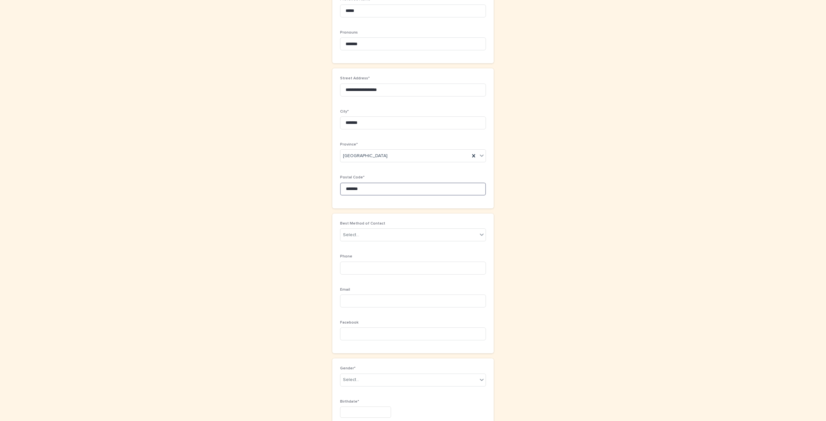
scroll to position [117, 0]
type input "*******"
click at [371, 231] on div "Select..." at bounding box center [408, 234] width 137 height 11
click at [365, 244] on div "Phone" at bounding box center [410, 246] width 145 height 11
click at [363, 267] on input at bounding box center [413, 267] width 146 height 13
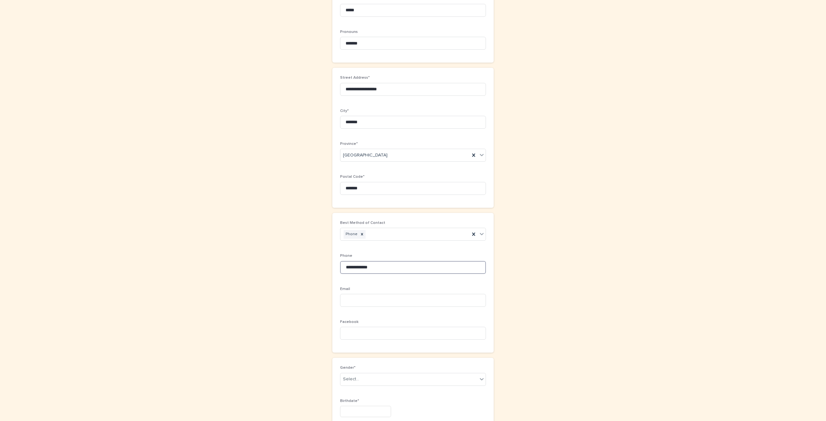
click at [362, 267] on input "**********" at bounding box center [413, 267] width 146 height 13
click at [361, 267] on input "**********" at bounding box center [413, 267] width 146 height 13
type input "**********"
click at [362, 297] on input at bounding box center [413, 300] width 146 height 13
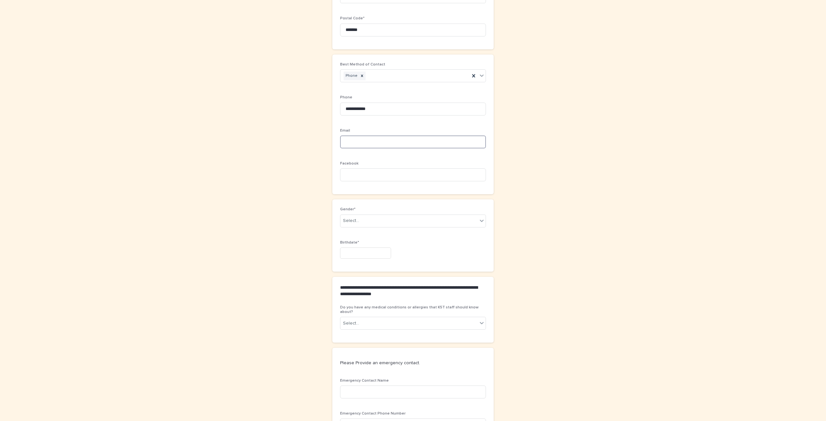
scroll to position [279, 0]
click at [383, 218] on div "Select..." at bounding box center [408, 218] width 137 height 11
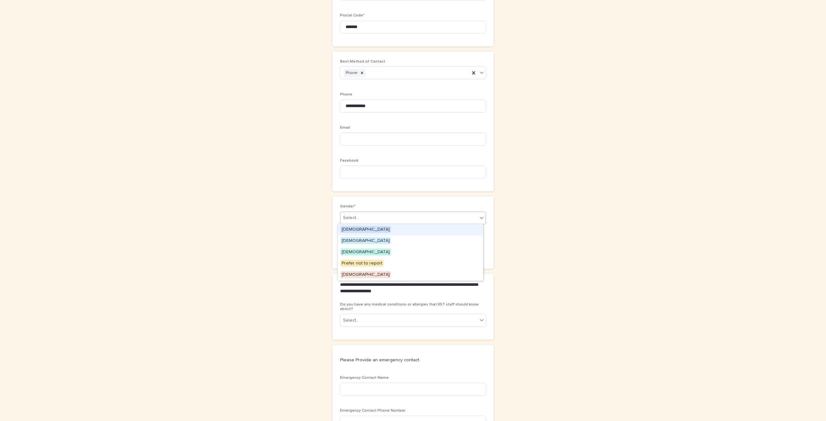
click at [375, 231] on div "[DEMOGRAPHIC_DATA]" at bounding box center [410, 229] width 145 height 11
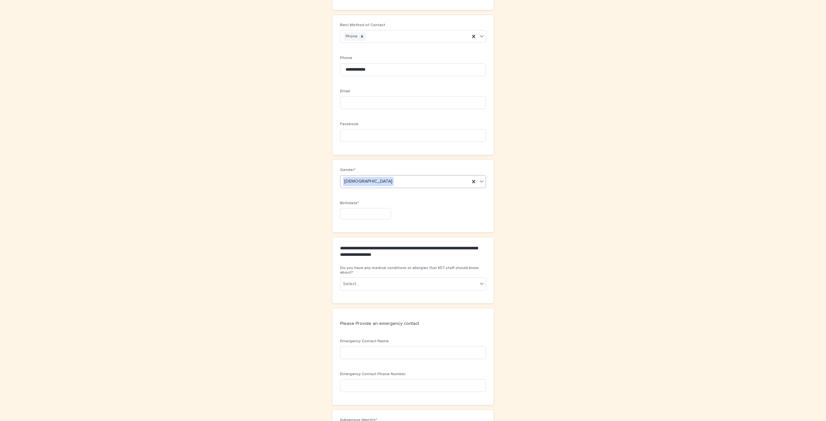
scroll to position [376, 0]
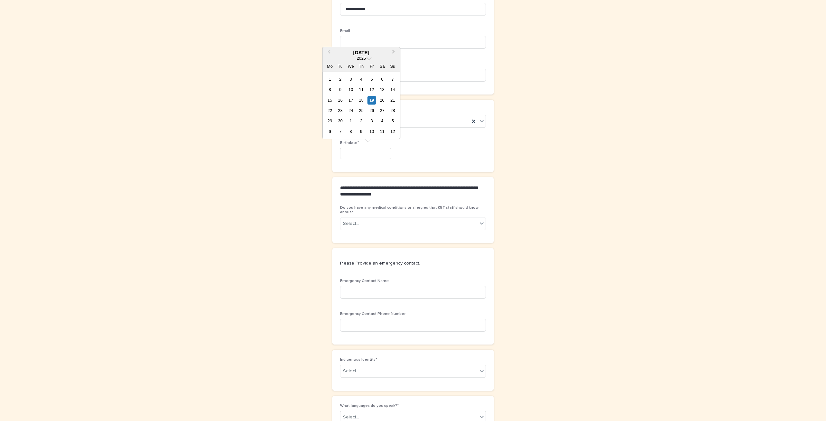
click at [367, 151] on input "text" at bounding box center [365, 153] width 51 height 11
type input "*********"
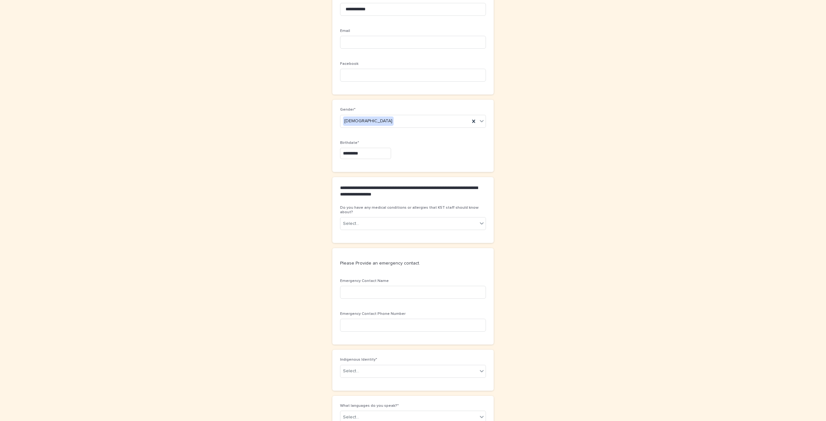
click at [553, 140] on div "**********" at bounding box center [413, 345] width 316 height 1371
click at [425, 218] on div "Select..." at bounding box center [408, 223] width 137 height 11
click at [391, 233] on div "No" at bounding box center [410, 230] width 145 height 11
click at [390, 286] on input at bounding box center [413, 292] width 146 height 13
type input "**********"
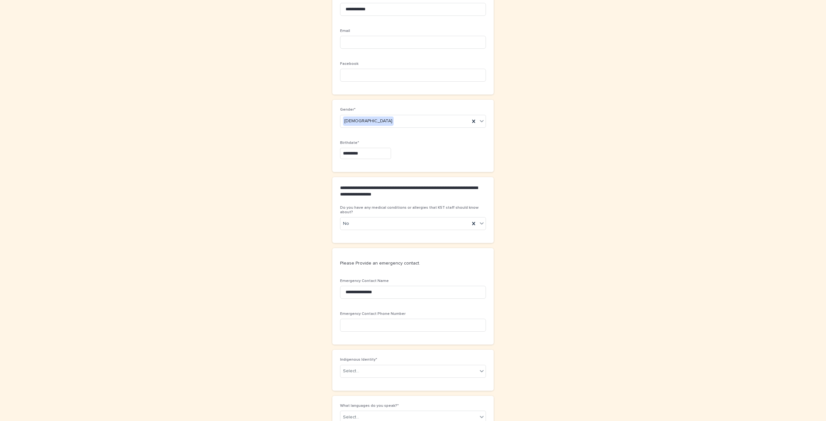
click at [393, 313] on div "Emergency Contact Phone Number" at bounding box center [413, 324] width 146 height 25
click at [393, 319] on input at bounding box center [413, 325] width 146 height 13
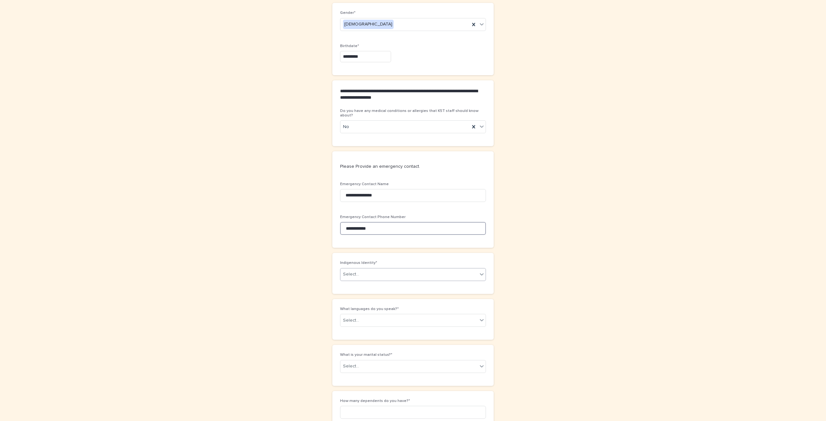
type input "**********"
click at [403, 269] on div "Select..." at bounding box center [408, 274] width 137 height 11
click at [388, 281] on div "First Nations" at bounding box center [410, 280] width 145 height 11
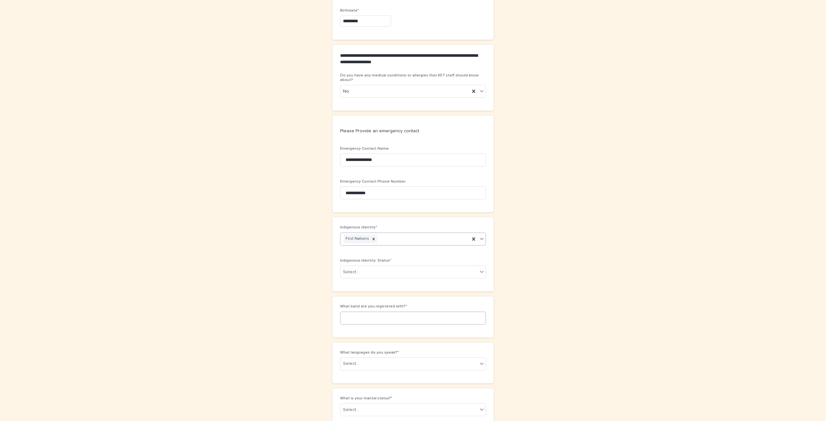
scroll to position [512, 0]
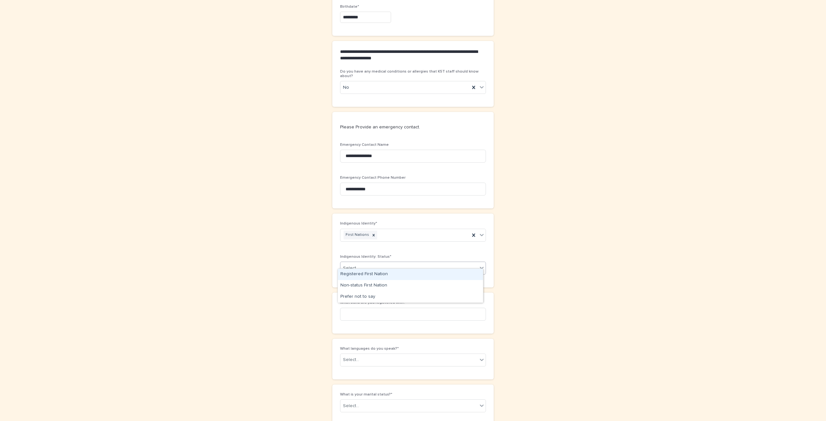
click at [383, 264] on div "Select..." at bounding box center [408, 268] width 137 height 11
click at [383, 274] on div "Registered First Nation" at bounding box center [410, 274] width 145 height 11
click at [377, 308] on input at bounding box center [413, 314] width 146 height 13
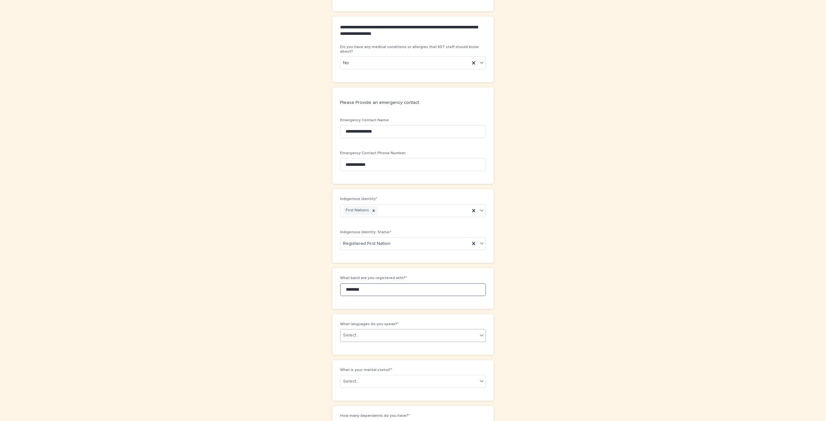
scroll to position [608, 0]
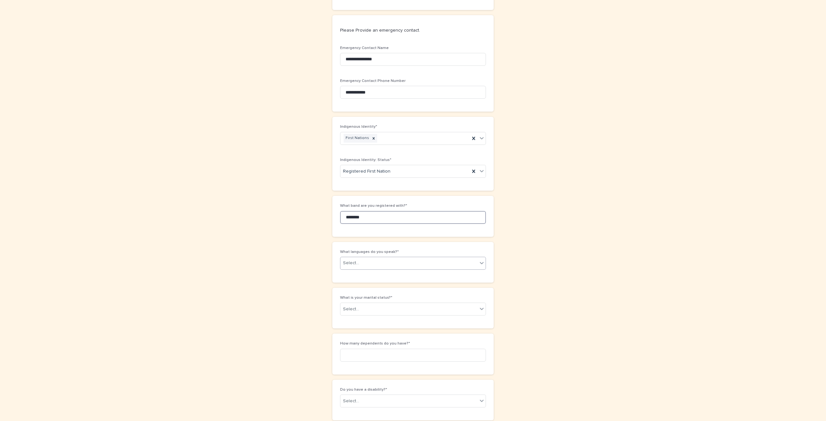
type input "*******"
click at [473, 258] on div "Select..." at bounding box center [408, 263] width 137 height 11
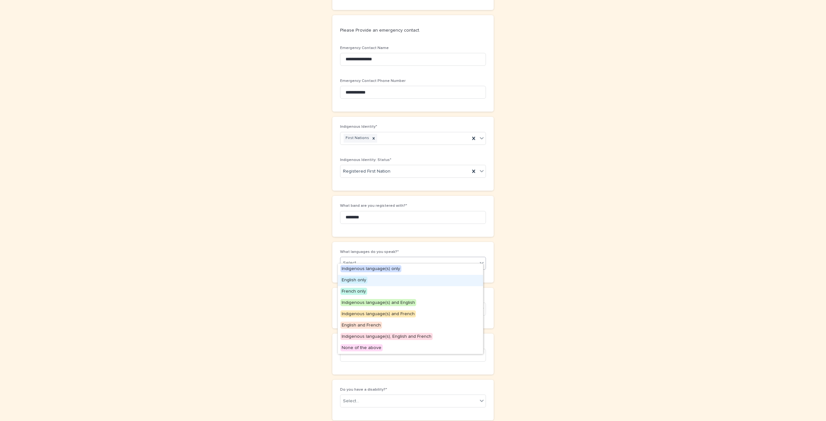
drag, startPoint x: 443, startPoint y: 270, endPoint x: 439, endPoint y: 278, distance: 9.2
click at [439, 278] on div "English only" at bounding box center [410, 280] width 145 height 11
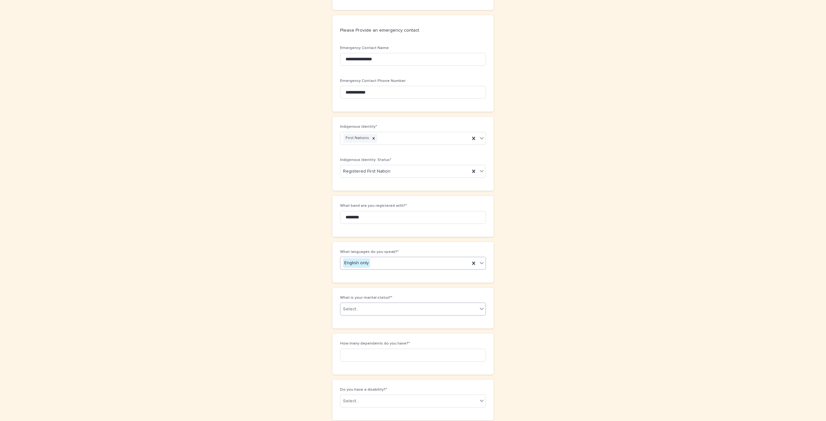
click at [428, 304] on div "Select..." at bounding box center [408, 309] width 137 height 11
click at [405, 315] on div "Married or equivalent" at bounding box center [410, 314] width 145 height 11
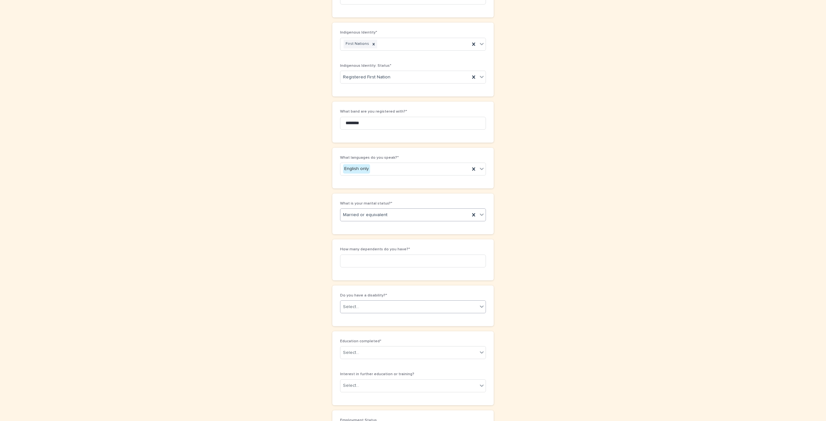
scroll to position [705, 0]
click at [397, 252] on input at bounding box center [413, 258] width 146 height 13
type input "*"
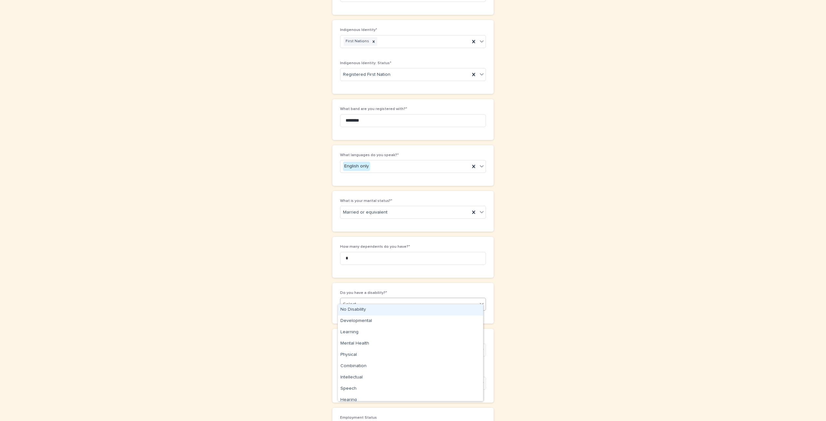
click at [380, 299] on div "Select..." at bounding box center [408, 304] width 137 height 11
click at [377, 312] on div "No Disability" at bounding box center [410, 309] width 145 height 11
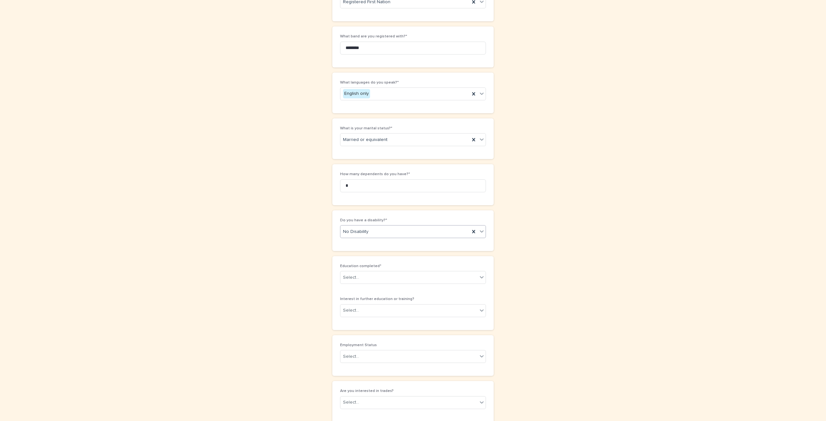
scroll to position [802, 0]
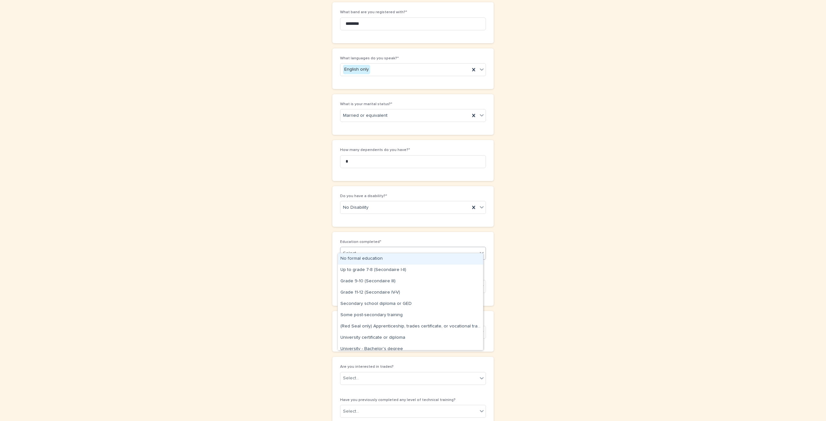
click at [384, 249] on div "Select..." at bounding box center [408, 253] width 137 height 11
click at [389, 335] on div "University certificate or diploma" at bounding box center [410, 337] width 145 height 11
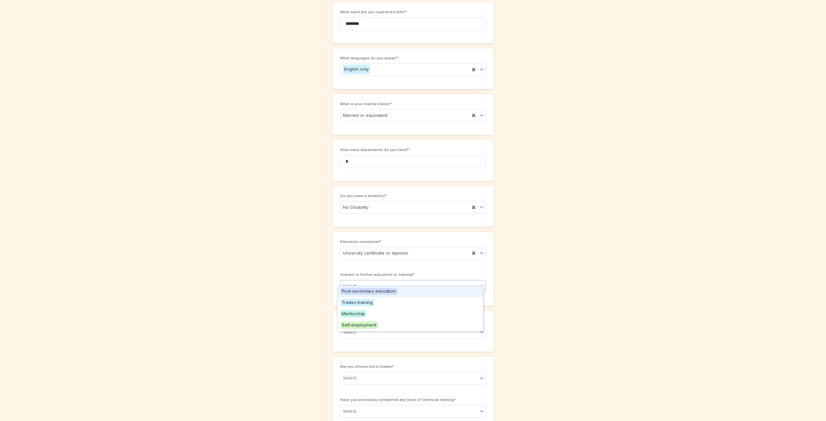
click at [385, 281] on div "Select..." at bounding box center [408, 286] width 137 height 11
click at [380, 304] on div "Trades training" at bounding box center [410, 302] width 145 height 11
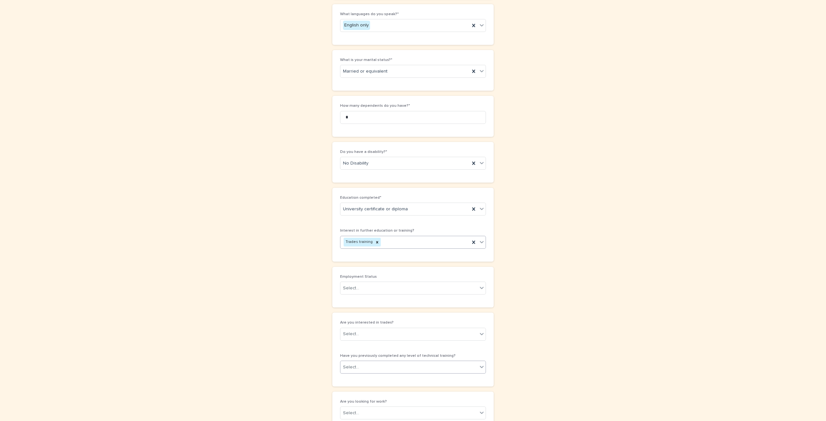
scroll to position [899, 0]
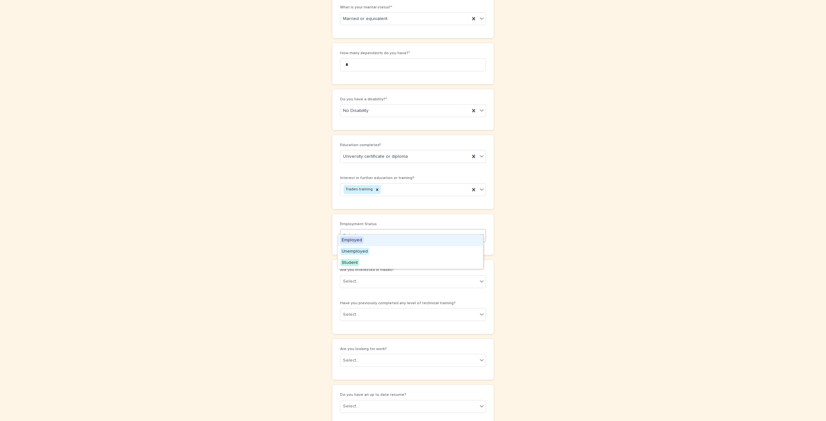
click at [387, 230] on div "Select..." at bounding box center [408, 235] width 137 height 11
click at [379, 252] on div "Unemployed" at bounding box center [410, 251] width 145 height 11
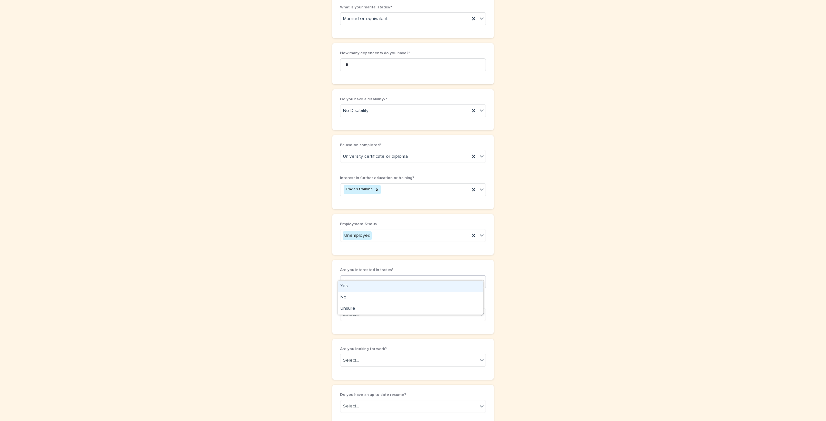
click at [373, 276] on div "Select..." at bounding box center [408, 281] width 137 height 11
click at [372, 288] on div "Yes" at bounding box center [410, 286] width 145 height 11
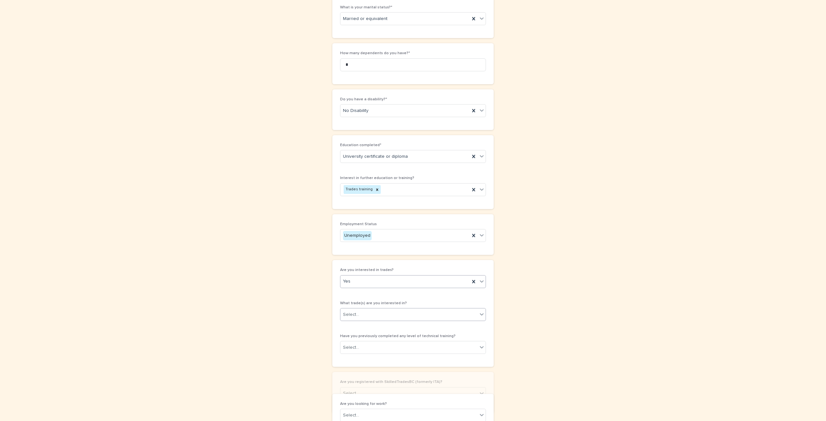
click at [367, 309] on div "Select..." at bounding box center [408, 314] width 137 height 11
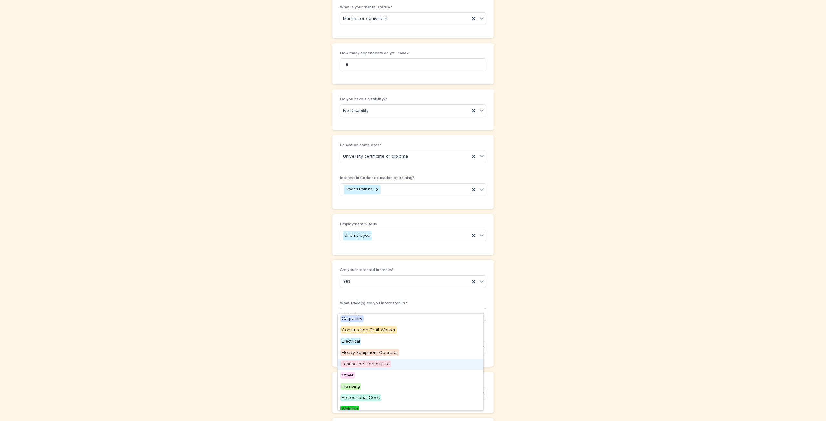
scroll to position [5, 0]
click at [469, 367] on div "Other" at bounding box center [410, 370] width 145 height 11
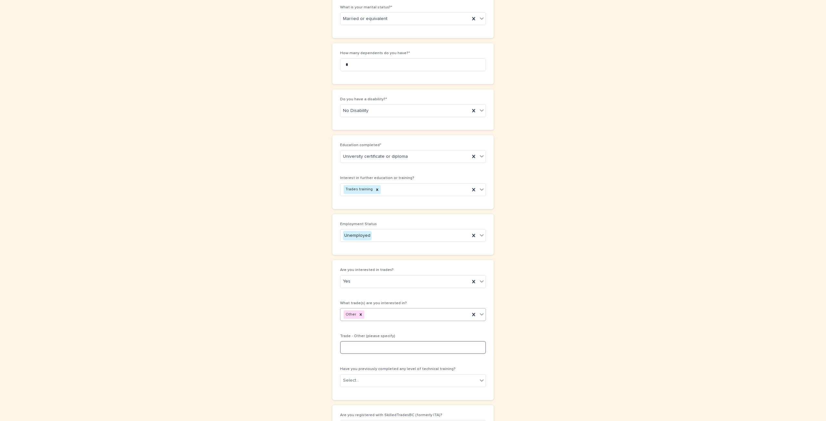
click at [458, 341] on input at bounding box center [413, 347] width 146 height 13
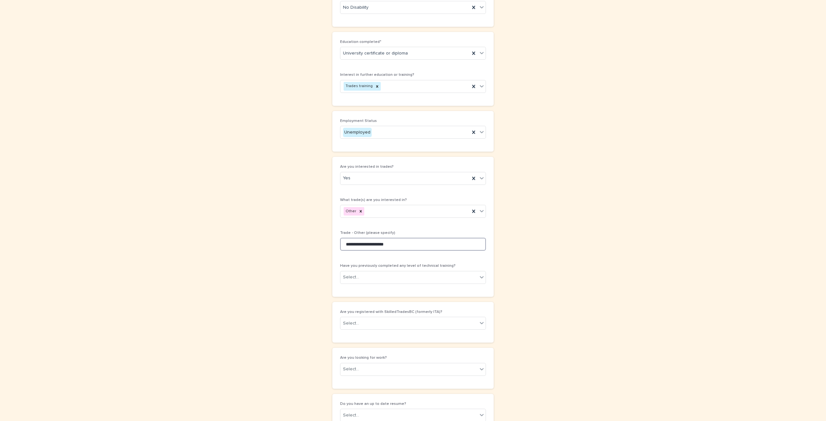
scroll to position [1092, 0]
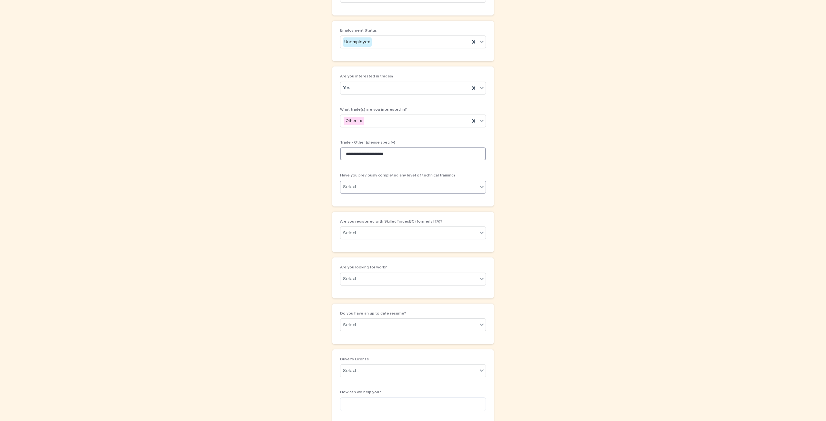
type input "**********"
click at [429, 182] on div "Select..." at bounding box center [408, 187] width 137 height 11
click at [410, 194] on div "Yes" at bounding box center [410, 191] width 145 height 11
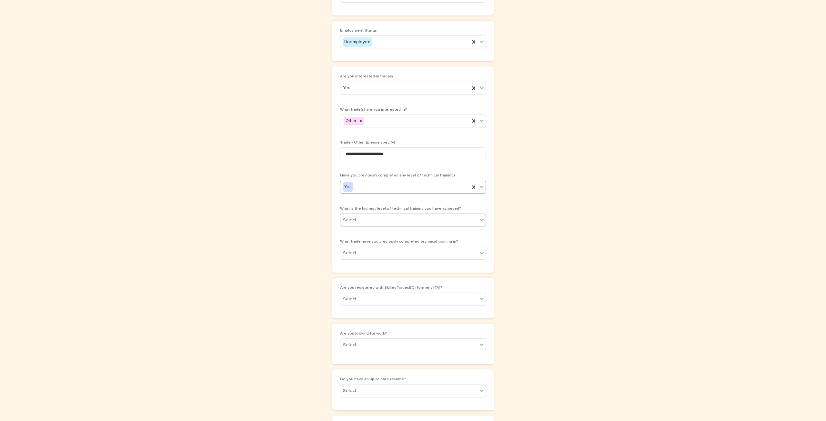
click at [396, 215] on div "Select..." at bounding box center [408, 220] width 137 height 11
click at [365, 248] on div "Level 2" at bounding box center [410, 246] width 145 height 11
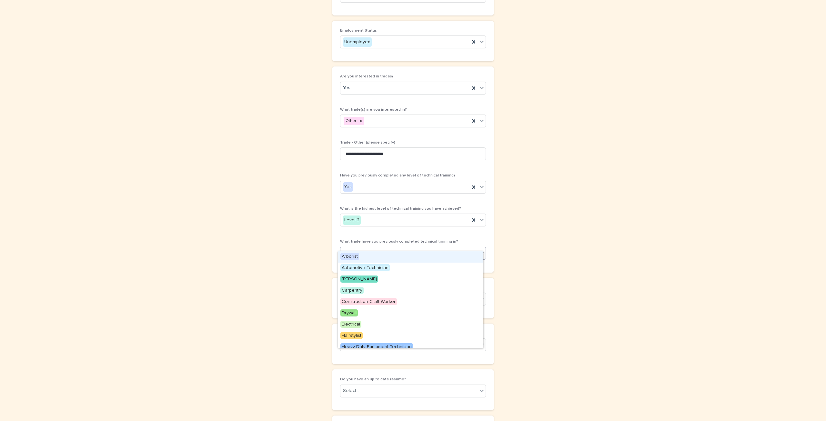
click at [374, 248] on div "Select..." at bounding box center [408, 253] width 137 height 11
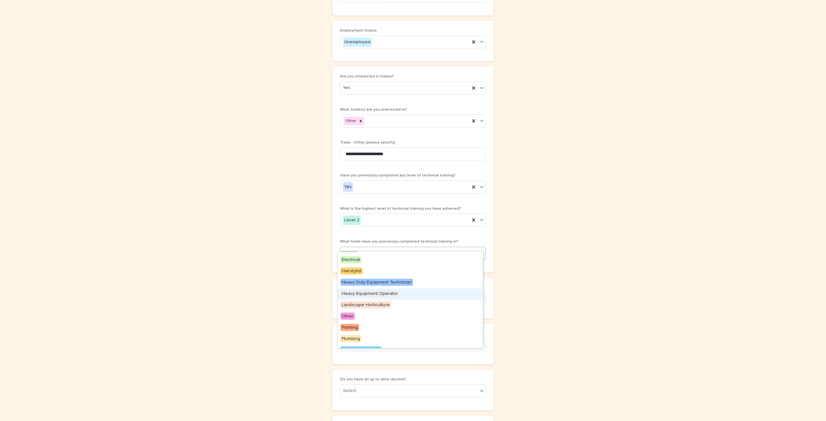
scroll to position [95, 0]
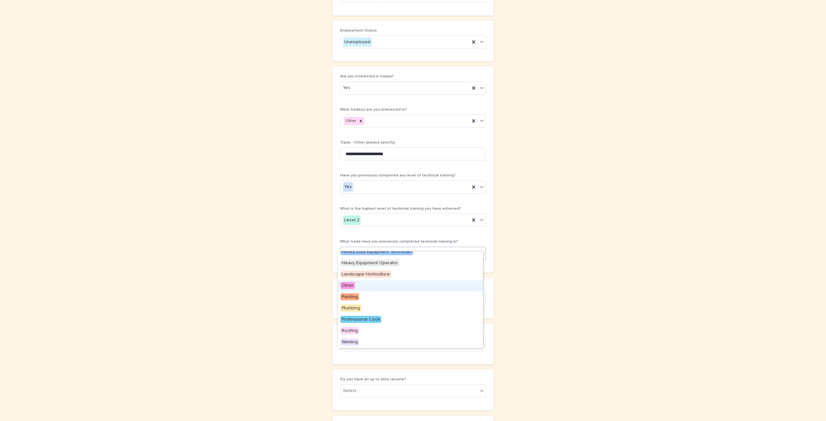
click at [372, 289] on div "Other" at bounding box center [410, 285] width 145 height 11
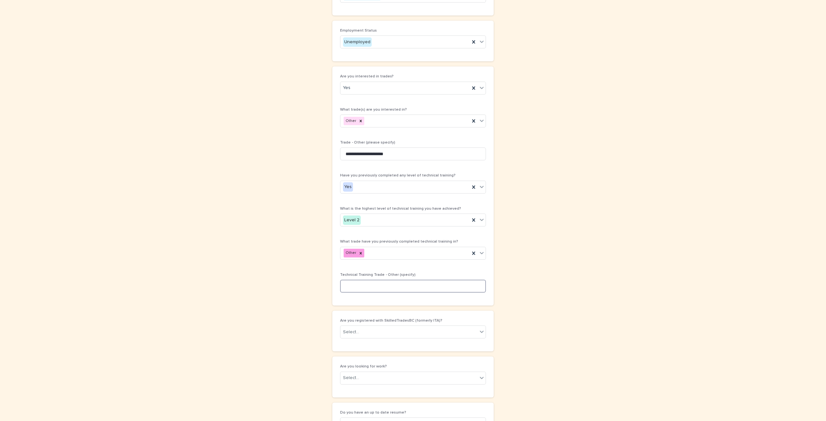
click at [370, 280] on input at bounding box center [413, 286] width 146 height 13
type input "**********"
click at [372, 327] on div "Select..." at bounding box center [408, 332] width 137 height 11
click at [378, 327] on div "Select..." at bounding box center [408, 332] width 137 height 11
click at [371, 337] on div "Yes" at bounding box center [410, 335] width 145 height 11
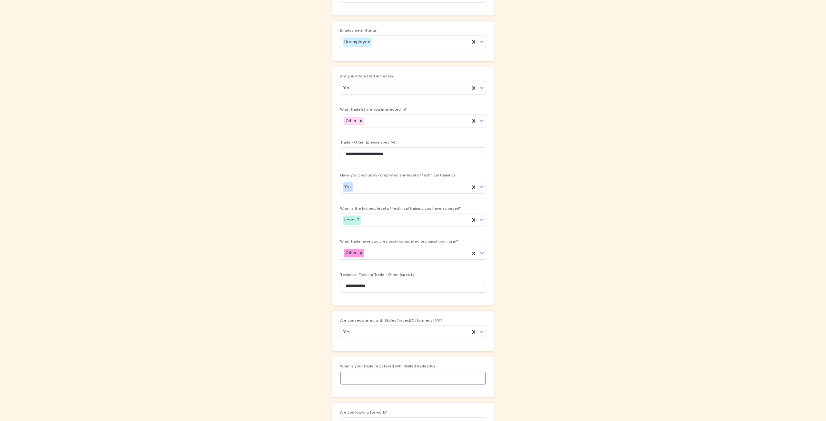
click at [363, 372] on input at bounding box center [413, 378] width 146 height 13
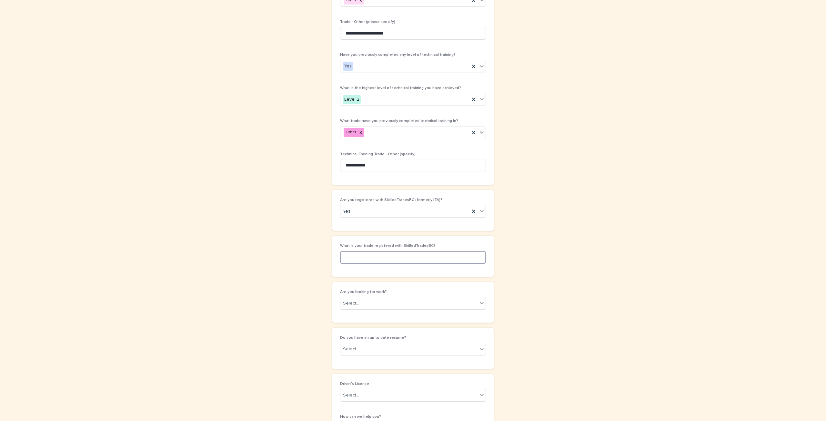
scroll to position [1254, 0]
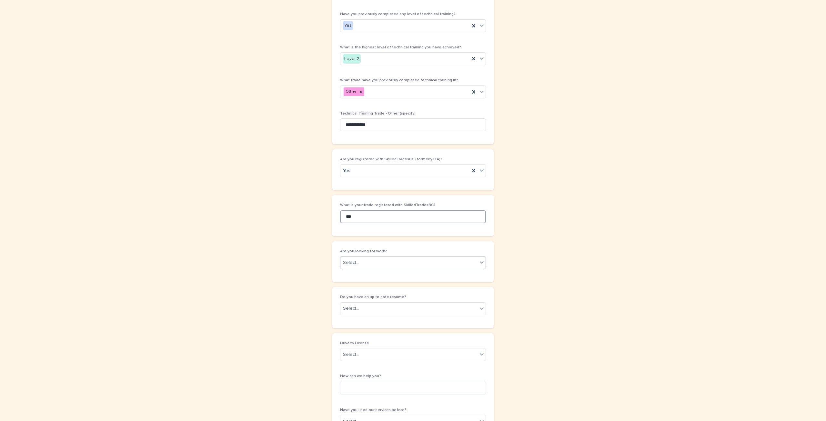
type input "***"
click at [373, 257] on div "Select..." at bounding box center [408, 262] width 137 height 11
click at [369, 268] on div "Yes" at bounding box center [410, 266] width 145 height 11
click at [374, 304] on input at bounding box center [413, 308] width 146 height 13
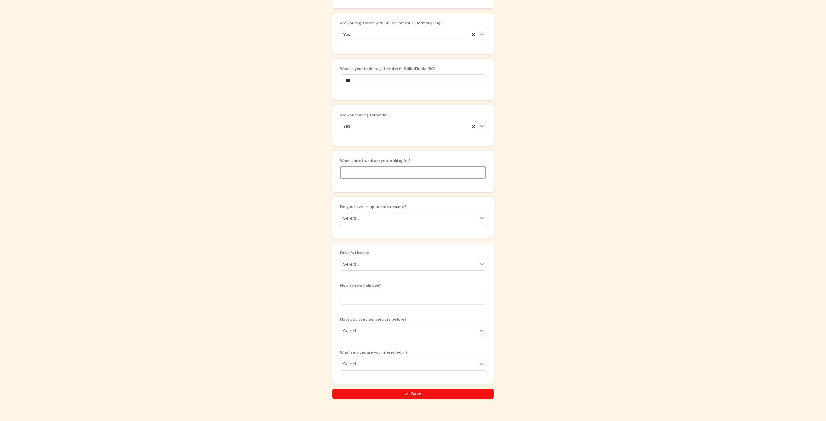
scroll to position [1390, 0]
click at [383, 166] on input at bounding box center [413, 172] width 146 height 13
click at [384, 166] on input at bounding box center [413, 172] width 146 height 13
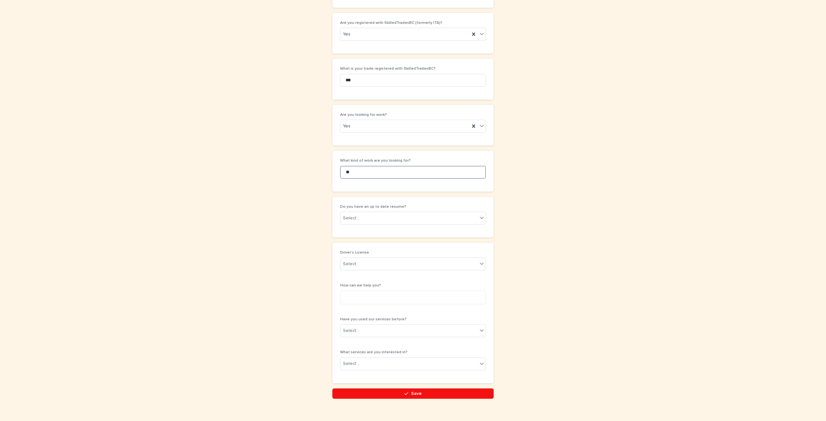
type input "*"
type input "**********"
click at [370, 213] on div "Select..." at bounding box center [408, 218] width 137 height 11
click at [368, 218] on div "Yes" at bounding box center [410, 221] width 145 height 11
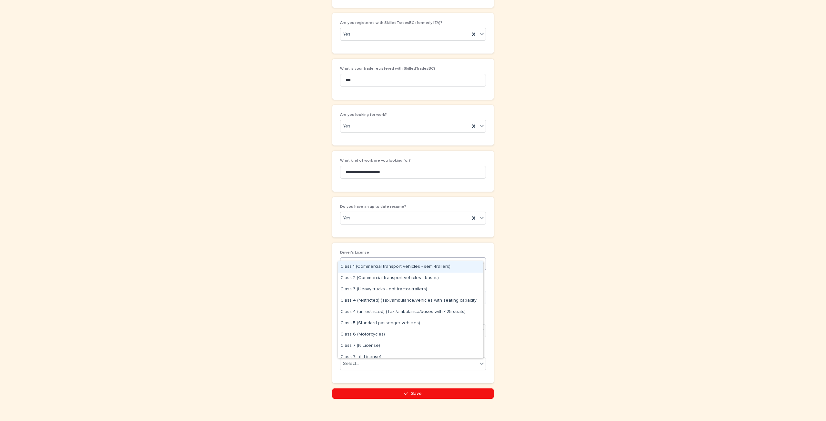
click at [372, 259] on div "Select..." at bounding box center [408, 264] width 137 height 11
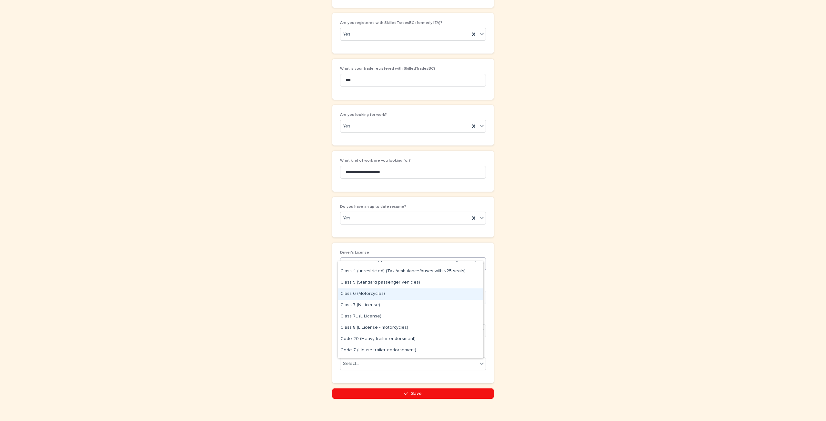
scroll to position [73, 0]
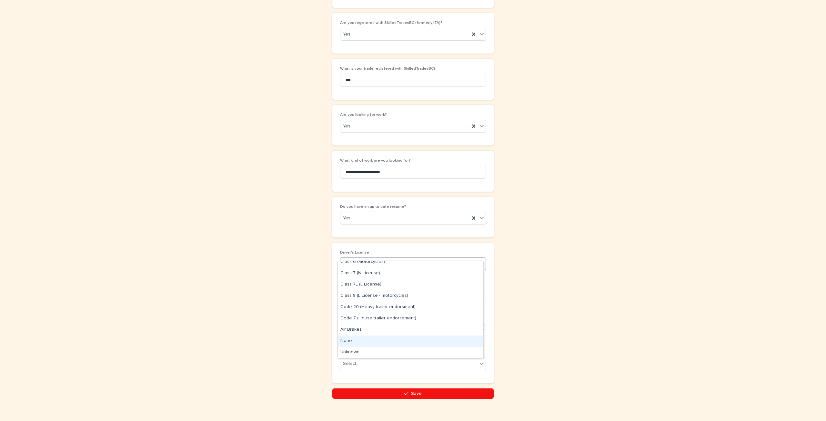
click at [372, 339] on div "None" at bounding box center [410, 341] width 145 height 11
click at [366, 291] on textarea at bounding box center [413, 298] width 146 height 14
type textarea "**********"
click at [471, 326] on div "Select..." at bounding box center [408, 331] width 137 height 11
drag, startPoint x: 427, startPoint y: 338, endPoint x: 412, endPoint y: 345, distance: 16.9
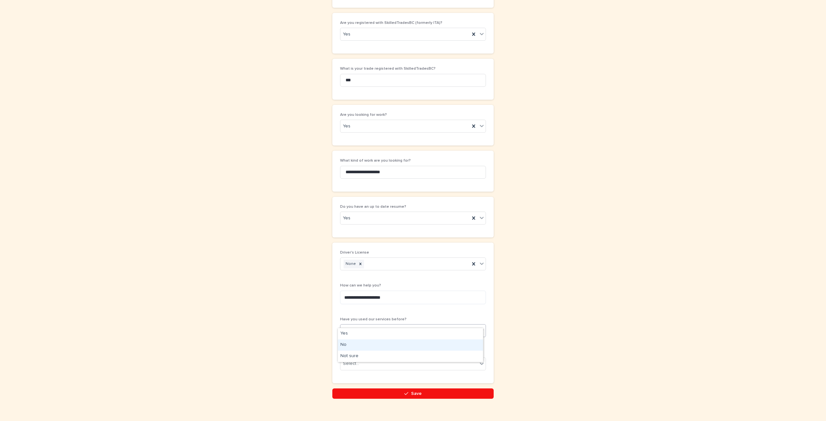
click at [412, 345] on div "No" at bounding box center [410, 344] width 145 height 11
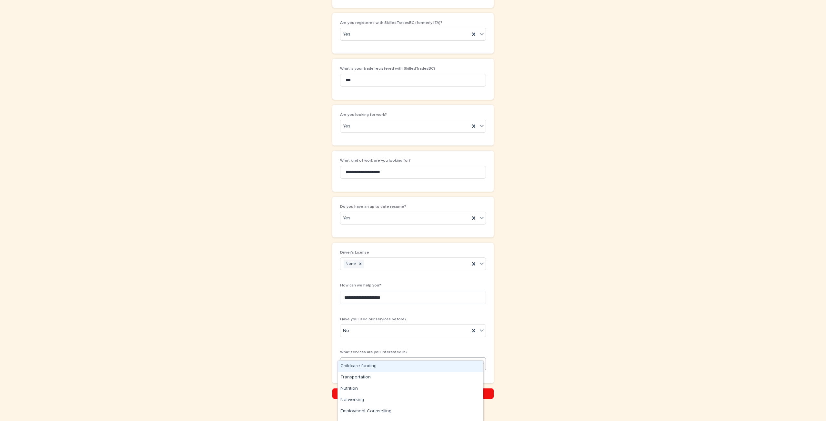
click at [409, 358] on div "Select..." at bounding box center [408, 363] width 137 height 11
click at [390, 403] on div "Networking" at bounding box center [410, 400] width 145 height 11
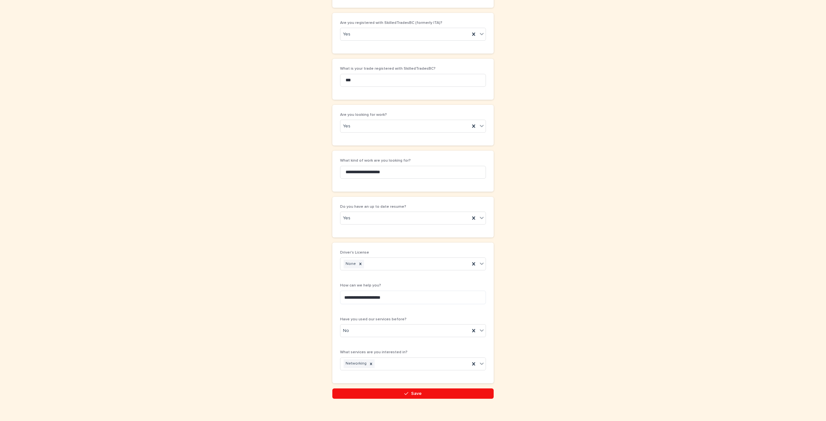
click at [484, 355] on div "**********" at bounding box center [412, 313] width 161 height 141
click at [482, 360] on icon at bounding box center [481, 363] width 6 height 6
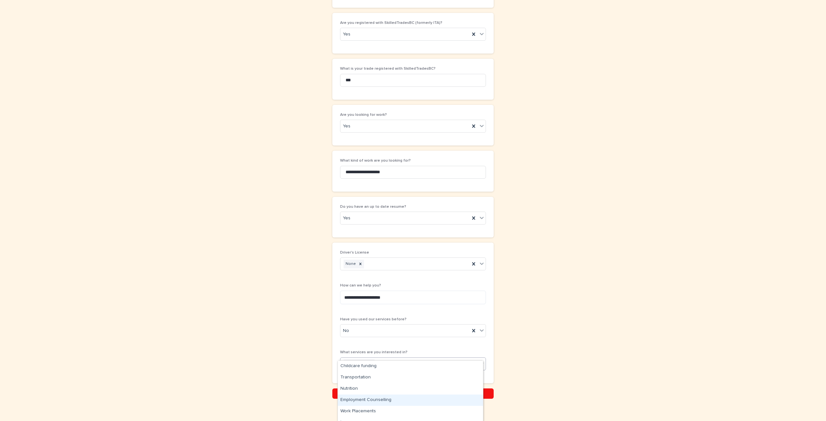
click at [396, 400] on div "Employment Counselling" at bounding box center [410, 400] width 145 height 11
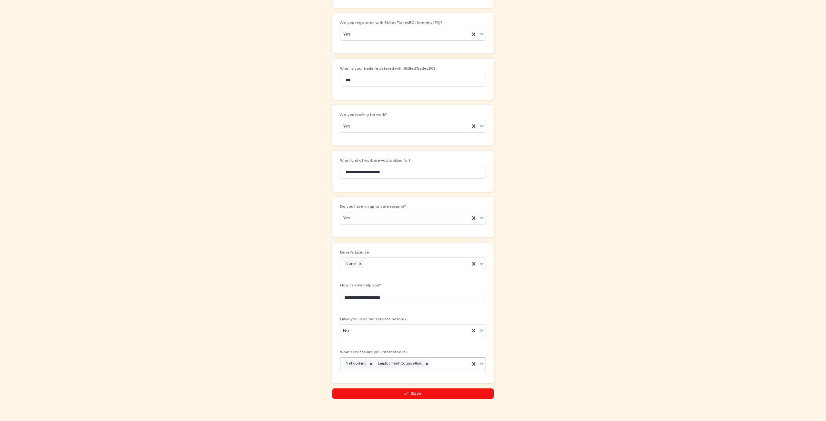
click at [479, 360] on icon at bounding box center [481, 363] width 6 height 6
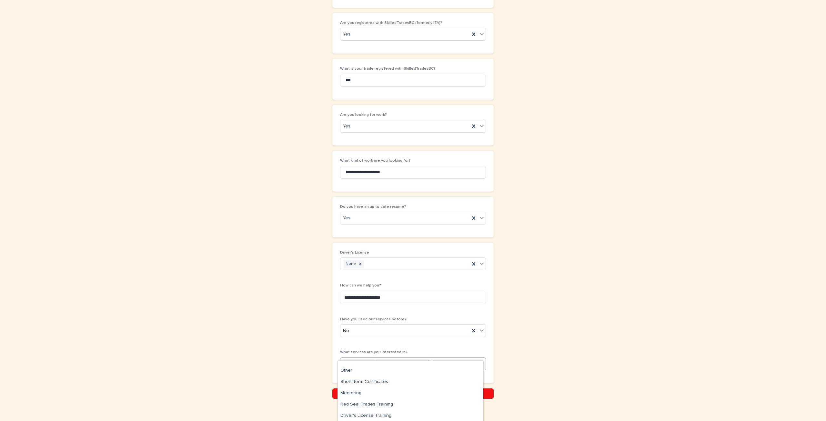
scroll to position [86, 0]
drag, startPoint x: 413, startPoint y: 364, endPoint x: 413, endPoint y: 369, distance: 4.9
click at [413, 369] on div "Other" at bounding box center [410, 370] width 145 height 11
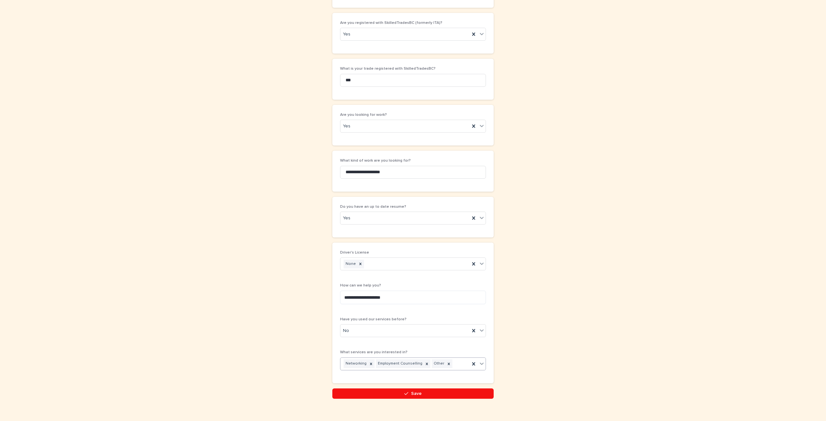
click at [416, 391] on span "Save" at bounding box center [416, 393] width 11 height 5
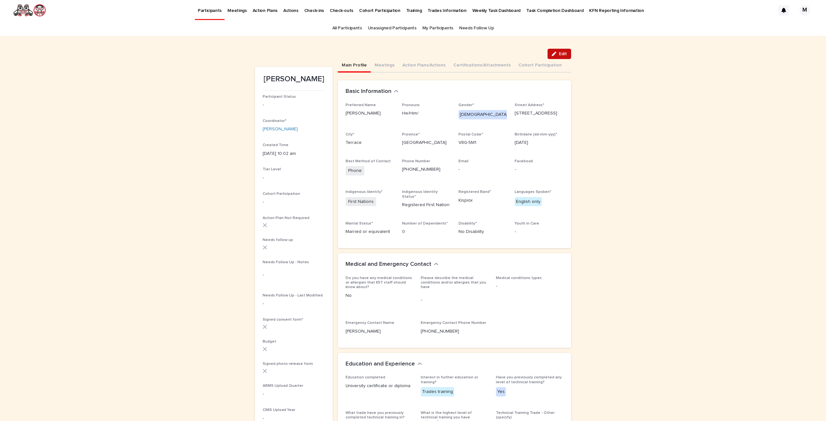
click at [548, 56] on button "Edit" at bounding box center [560, 54] width 24 height 10
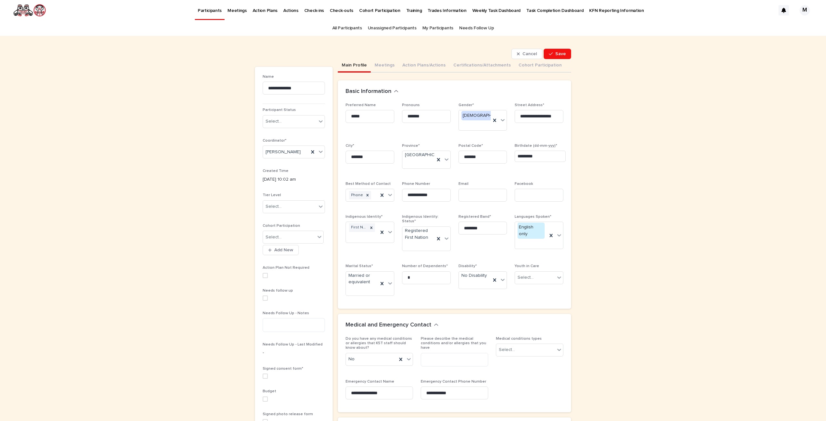
click at [263, 377] on span at bounding box center [265, 376] width 5 height 5
click at [294, 321] on textarea at bounding box center [294, 325] width 62 height 14
type textarea "**********"
click at [557, 53] on span "Save" at bounding box center [560, 54] width 11 height 5
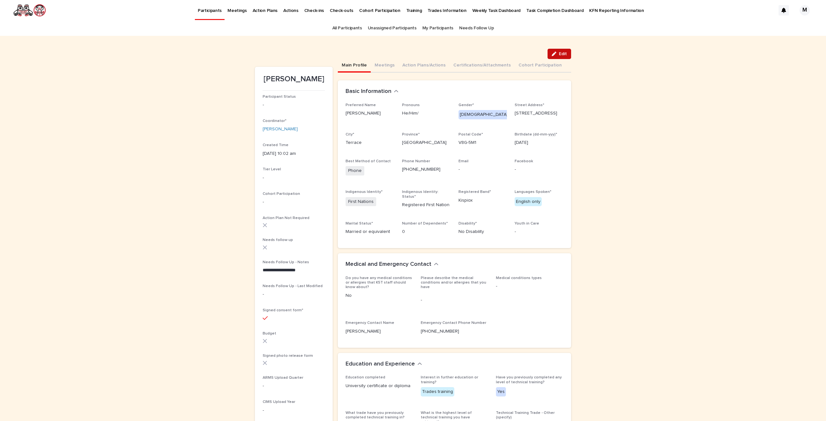
click at [557, 59] on button "Edit" at bounding box center [560, 54] width 24 height 10
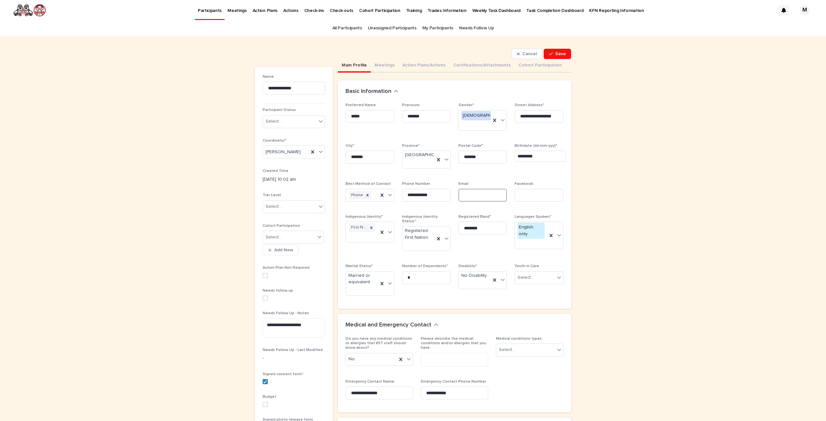
click at [464, 189] on input at bounding box center [482, 195] width 49 height 13
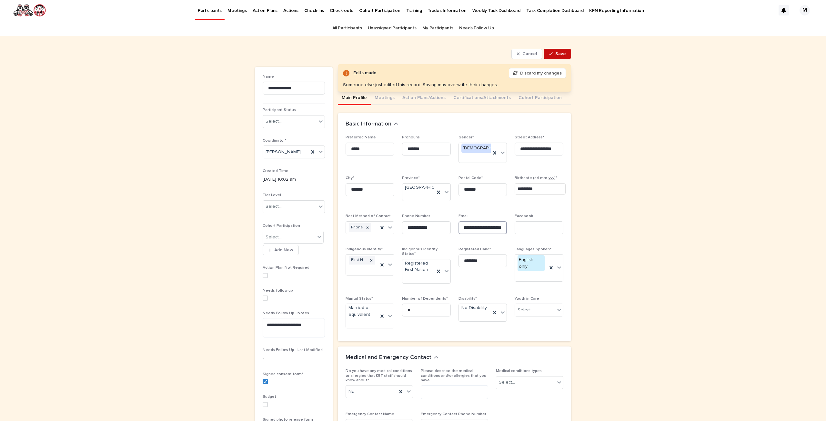
type input "**********"
click at [558, 49] on button "Save" at bounding box center [557, 54] width 27 height 10
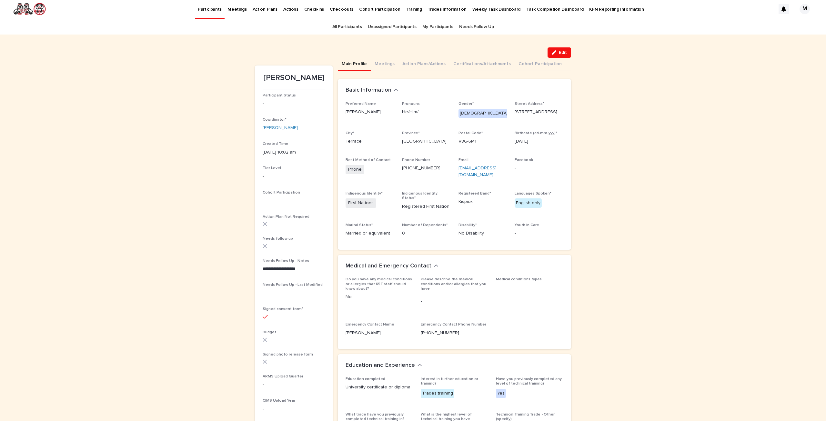
scroll to position [0, 0]
click at [348, 30] on link "All Participants" at bounding box center [347, 28] width 30 height 15
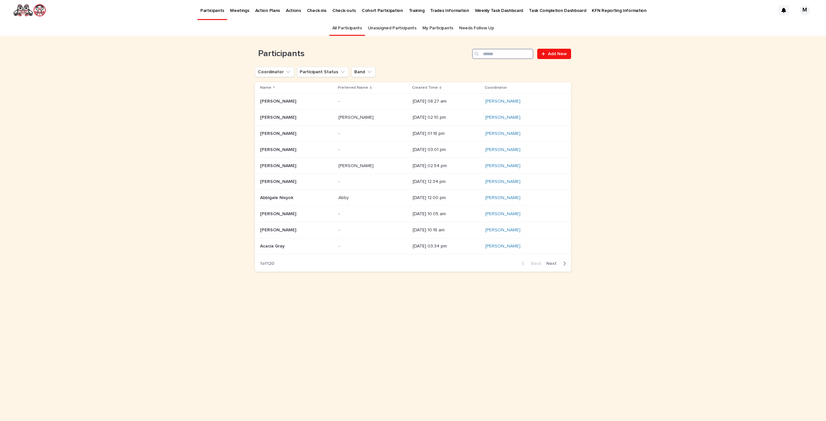
click at [511, 50] on input "Search" at bounding box center [502, 54] width 61 height 10
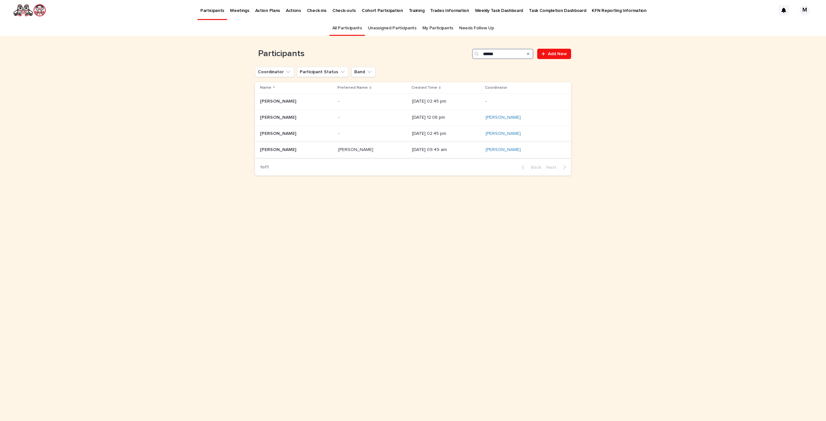
type input "******"
click at [287, 149] on p "[PERSON_NAME]" at bounding box center [278, 149] width 37 height 7
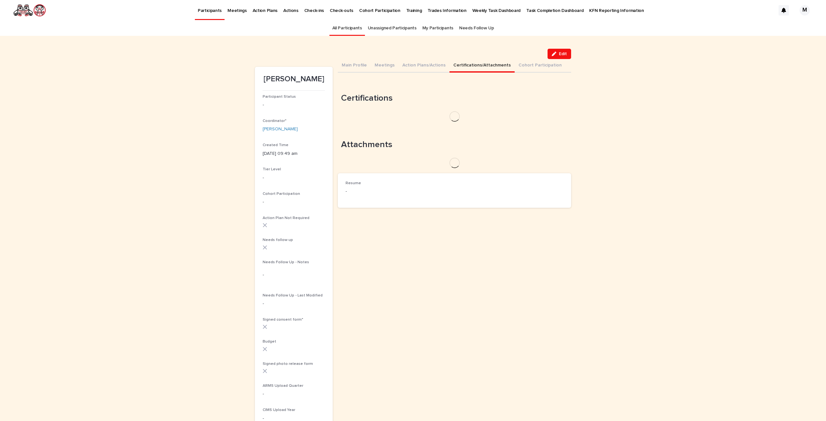
click at [459, 63] on button "Certifications/Attachments" at bounding box center [481, 66] width 65 height 14
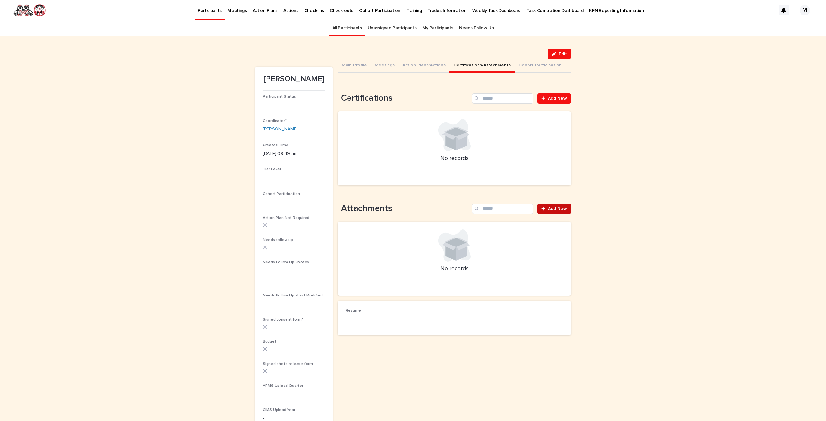
click at [539, 211] on link "Add New" at bounding box center [554, 209] width 34 height 10
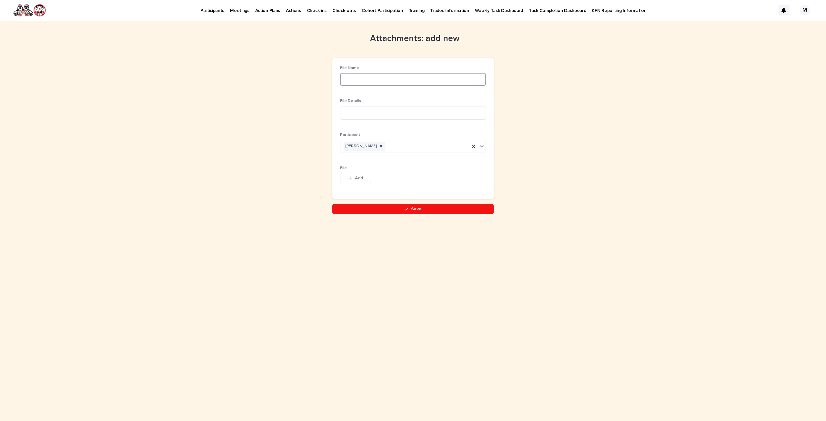
click at [368, 80] on input at bounding box center [413, 79] width 146 height 13
type input "**********"
click at [389, 114] on textarea at bounding box center [413, 113] width 146 height 14
click at [354, 177] on div "button" at bounding box center [351, 178] width 6 height 5
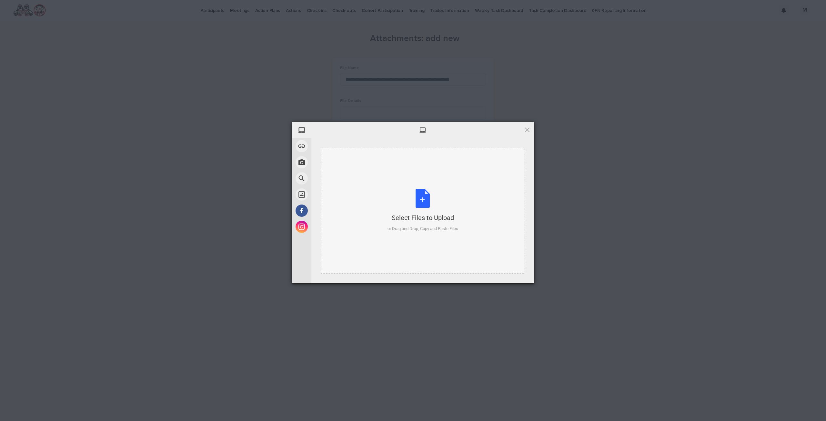
click at [420, 197] on div "Select Files to Upload or Drag and Drop, Copy and Paste Files" at bounding box center [422, 210] width 71 height 43
click at [528, 128] on span at bounding box center [527, 129] width 7 height 7
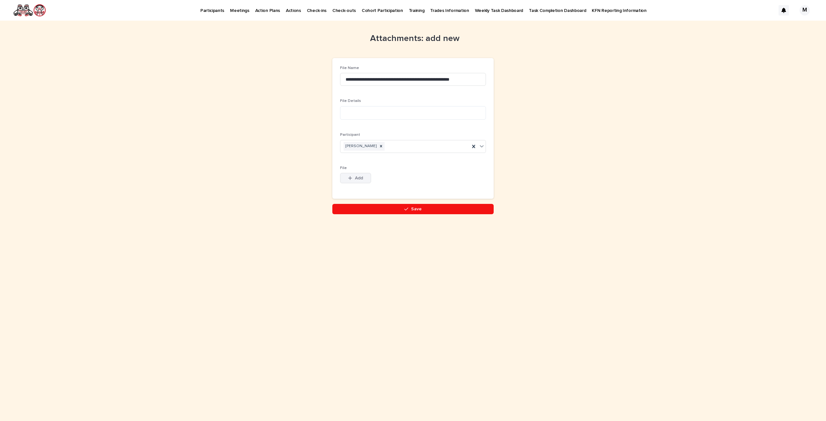
click at [361, 174] on button "Add" at bounding box center [355, 178] width 31 height 10
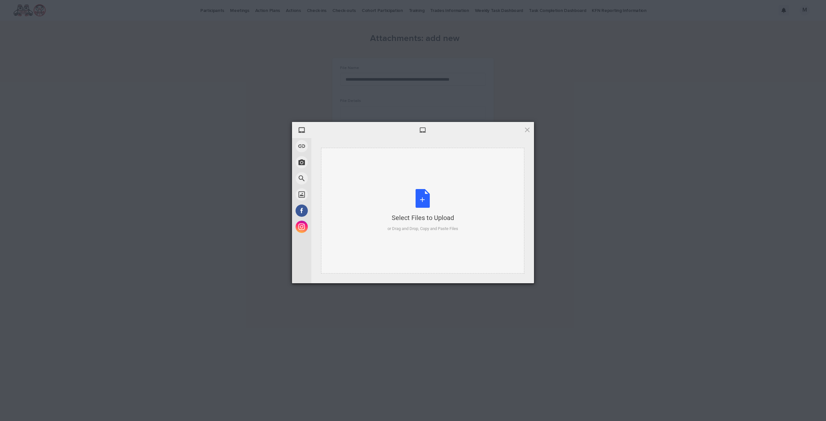
click at [416, 196] on div "Select Files to Upload or Drag and Drop, Copy and Paste Files" at bounding box center [422, 210] width 71 height 43
